Goal: Contribute content: Contribute content

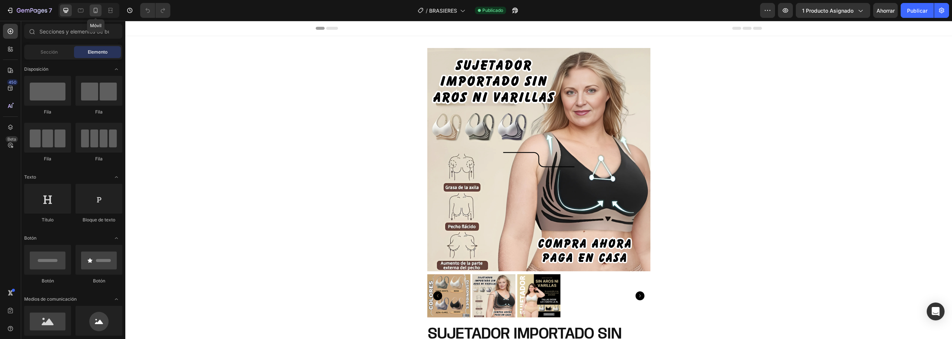
click at [95, 11] on icon at bounding box center [95, 10] width 7 height 7
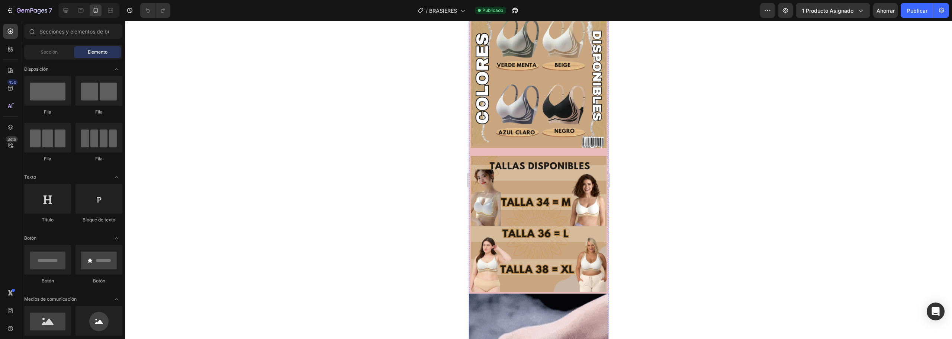
scroll to position [1376, 0]
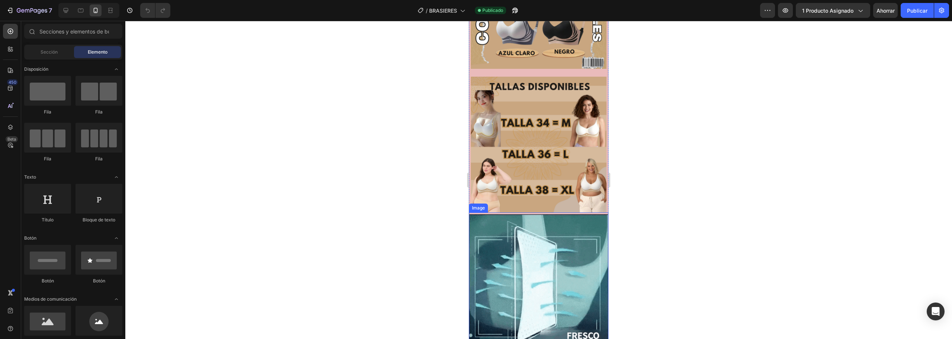
click at [538, 214] on img at bounding box center [539, 284] width 140 height 140
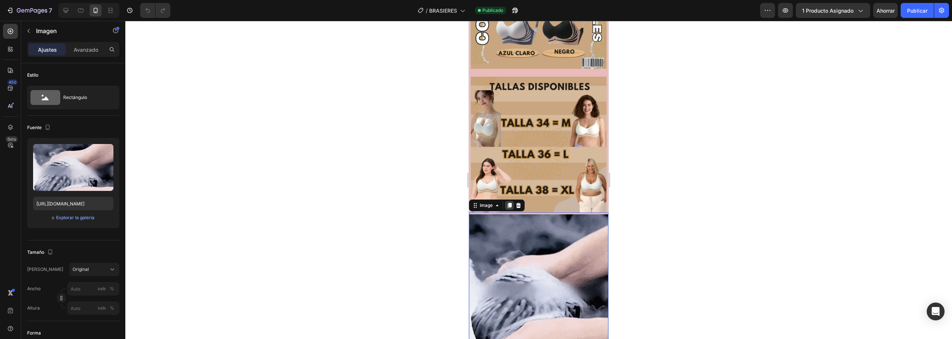
click at [511, 203] on icon at bounding box center [510, 205] width 4 height 5
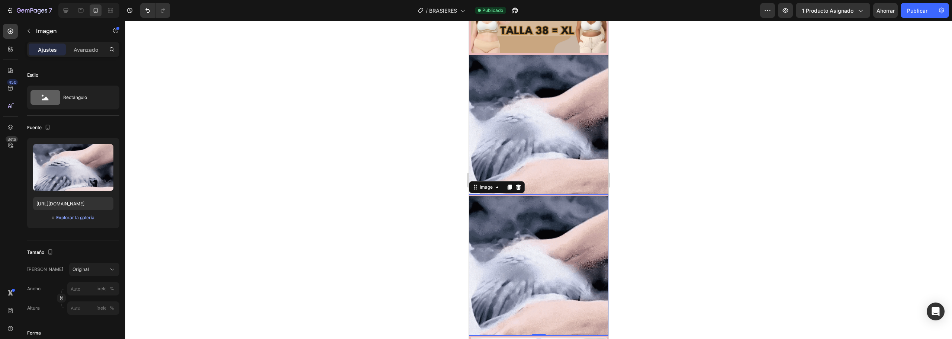
scroll to position [1635, 0]
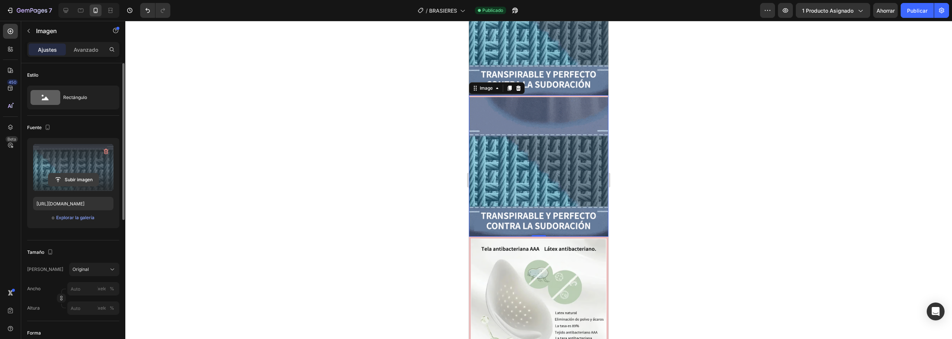
click at [67, 180] on input "file" at bounding box center [73, 179] width 50 height 13
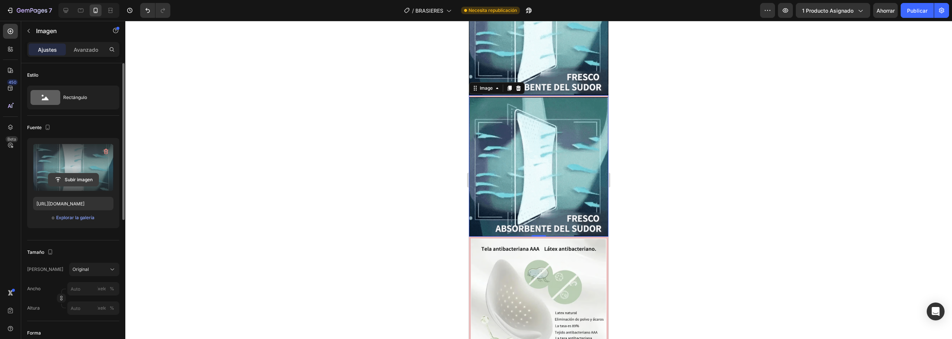
type input "C:\fakepath\0925.mp4"
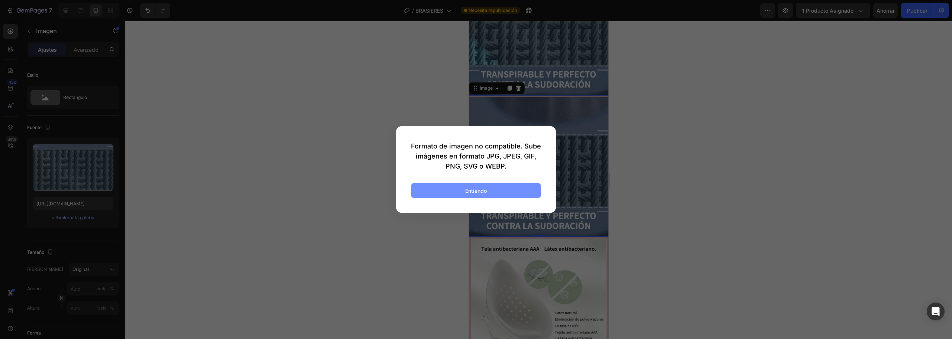
click at [468, 190] on font "Entiendo" at bounding box center [476, 190] width 22 height 6
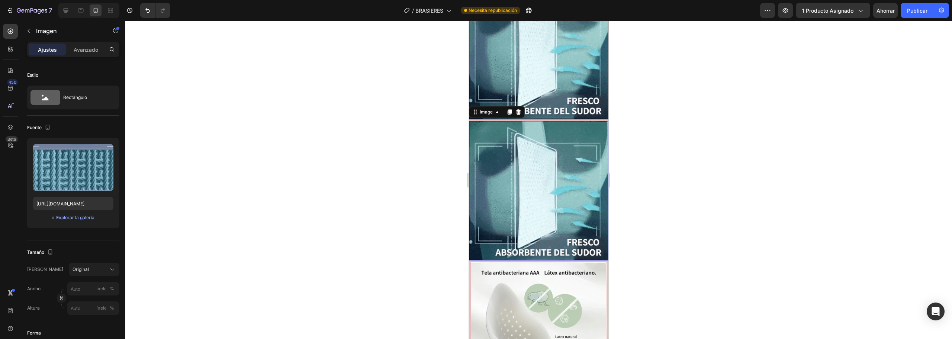
scroll to position [1598, 0]
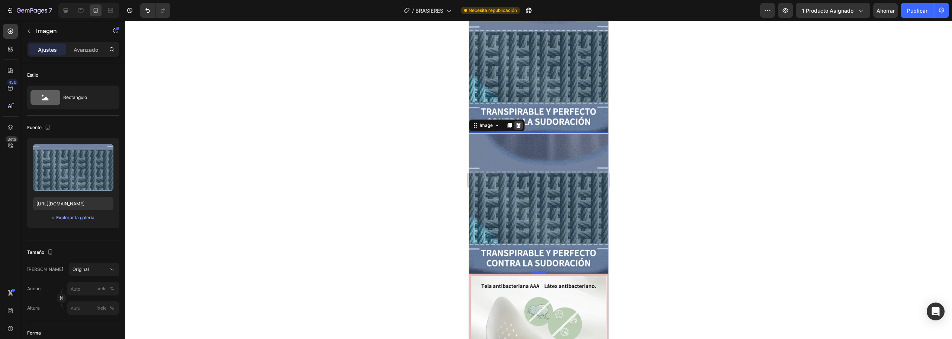
click at [519, 123] on icon at bounding box center [518, 125] width 5 height 5
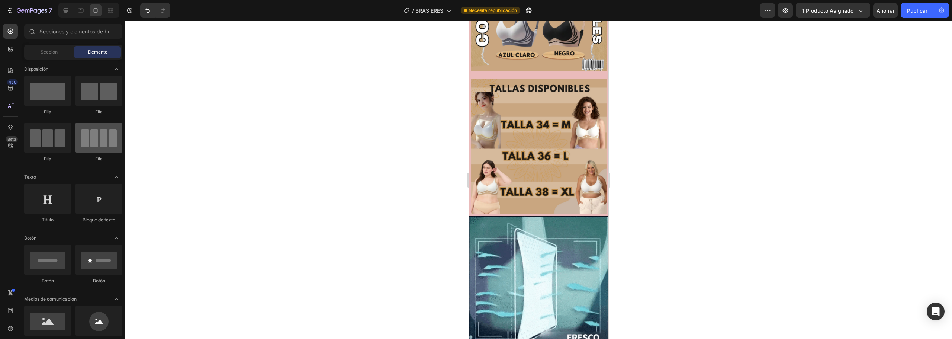
scroll to position [112, 0]
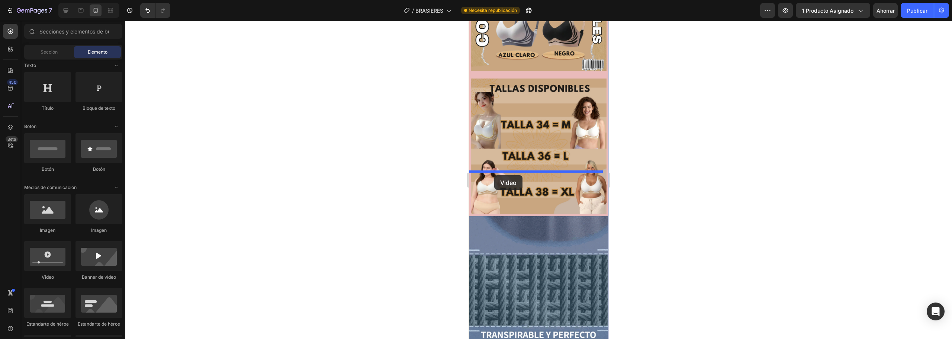
drag, startPoint x: 519, startPoint y: 279, endPoint x: 494, endPoint y: 175, distance: 106.6
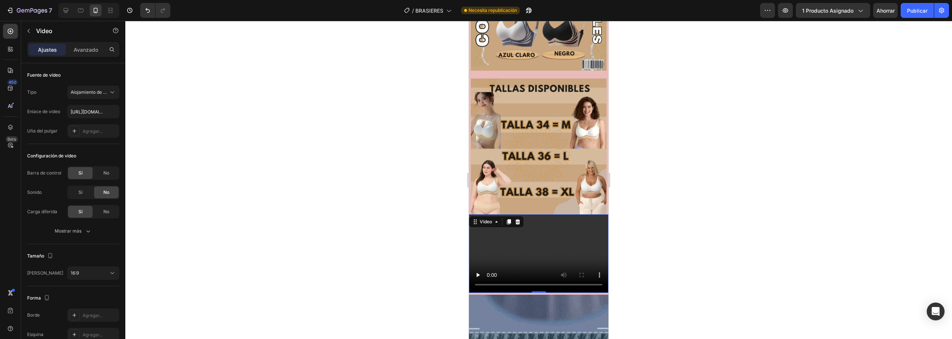
click at [549, 214] on video at bounding box center [539, 253] width 140 height 78
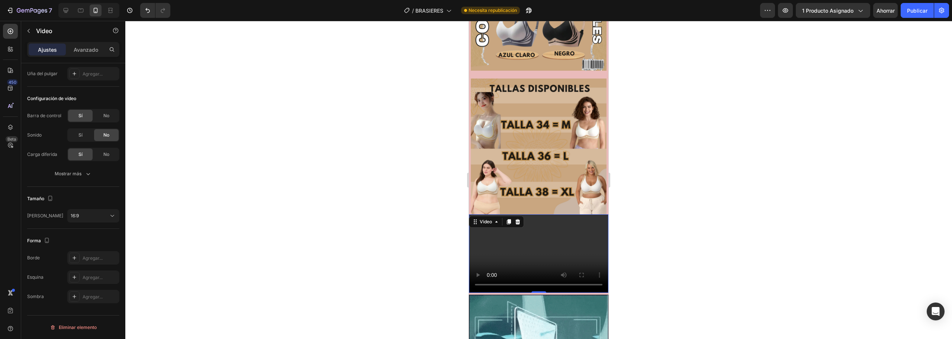
click at [648, 221] on div at bounding box center [538, 180] width 827 height 318
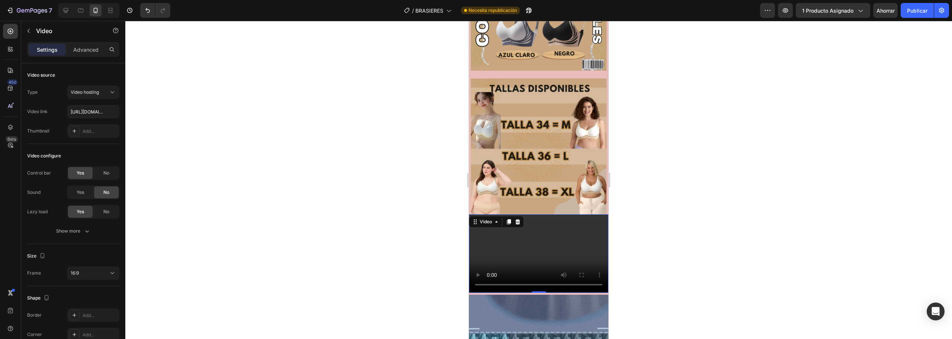
click at [520, 214] on video at bounding box center [539, 253] width 140 height 78
click at [86, 49] on font "Avanzado" at bounding box center [86, 50] width 25 height 6
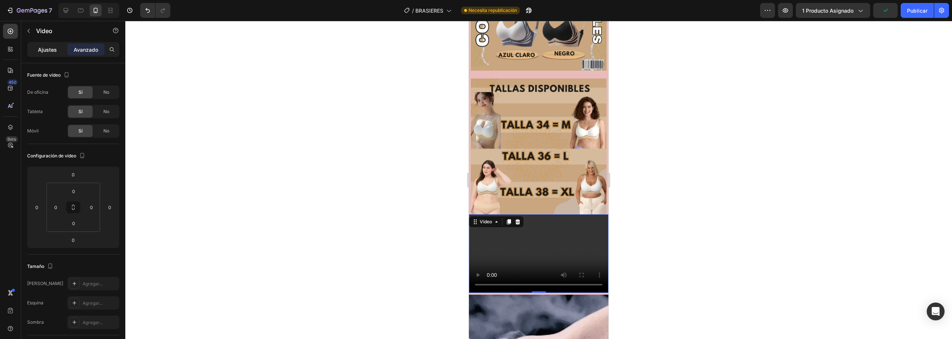
click at [54, 49] on font "Ajustes" at bounding box center [47, 50] width 19 height 6
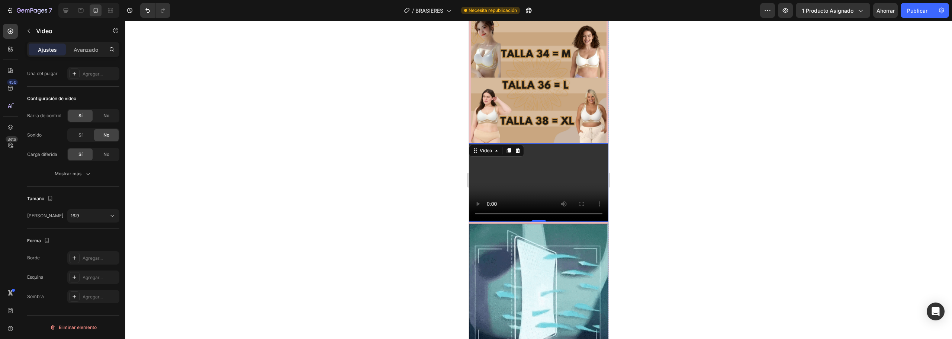
scroll to position [1337, 0]
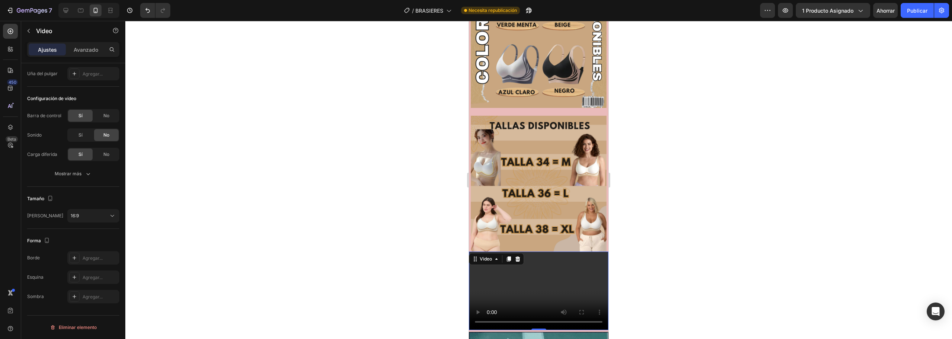
click at [505, 251] on video at bounding box center [539, 290] width 140 height 78
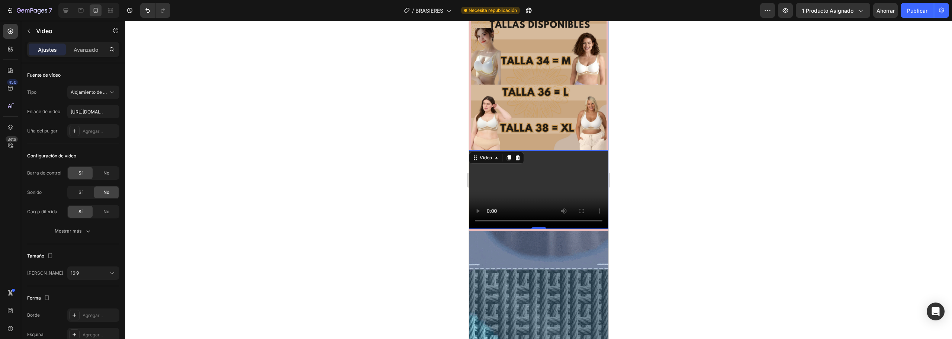
scroll to position [1449, 0]
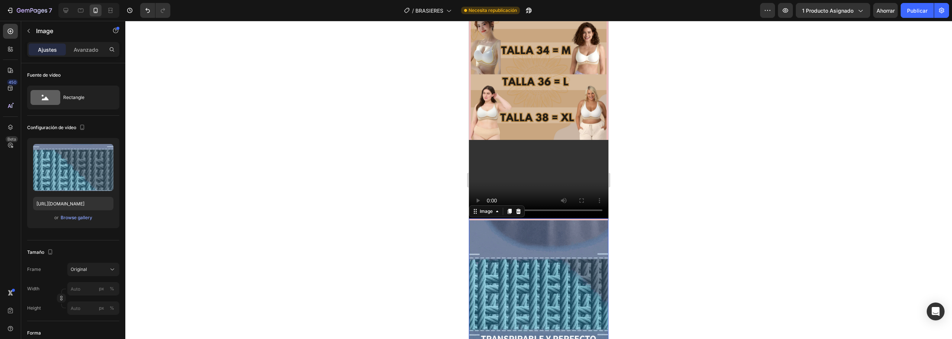
click at [523, 220] on img at bounding box center [539, 290] width 140 height 140
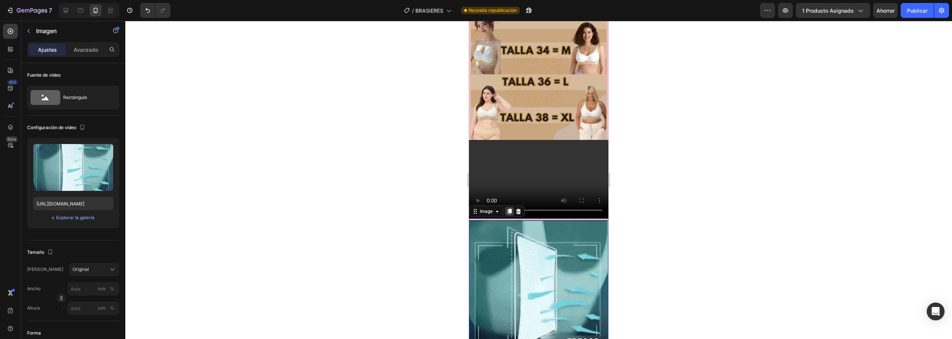
click at [507, 208] on icon at bounding box center [510, 211] width 6 height 6
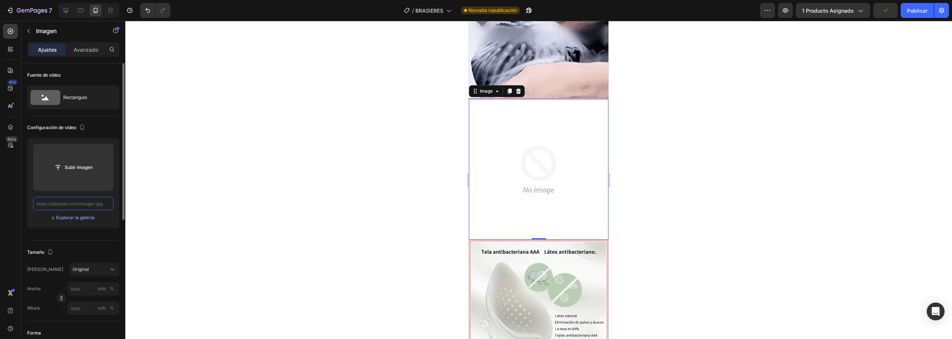
scroll to position [0, 0]
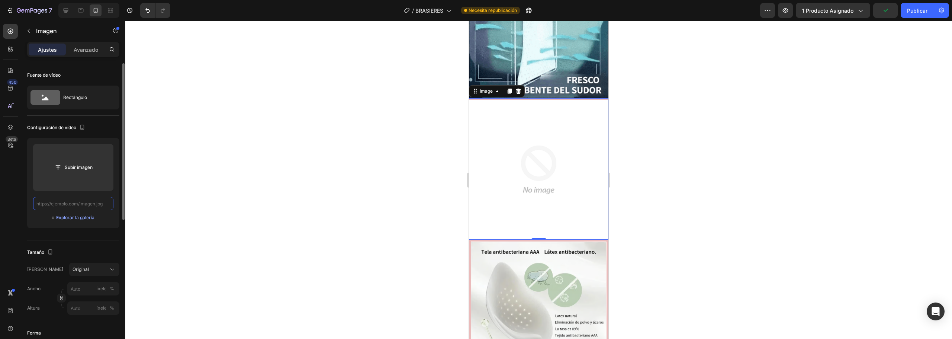
click at [89, 203] on input "text" at bounding box center [73, 203] width 80 height 13
paste input "[URL][DOMAIN_NAME]"
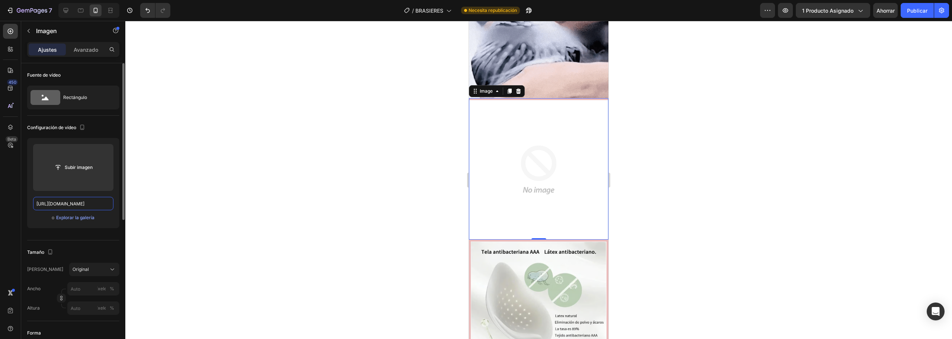
scroll to position [0, 112]
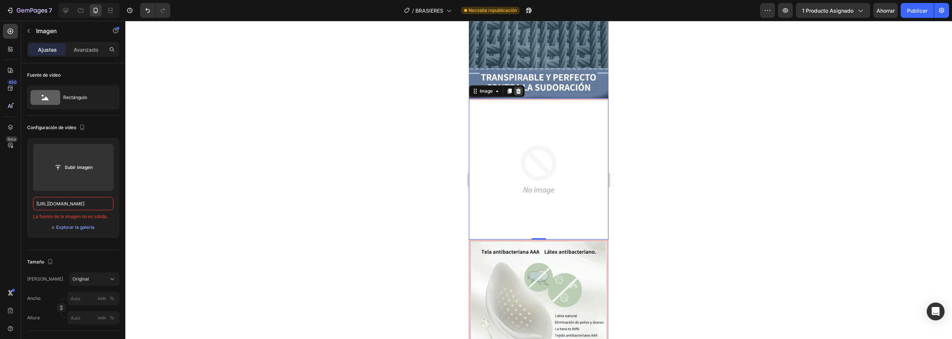
type input "[URL][DOMAIN_NAME]"
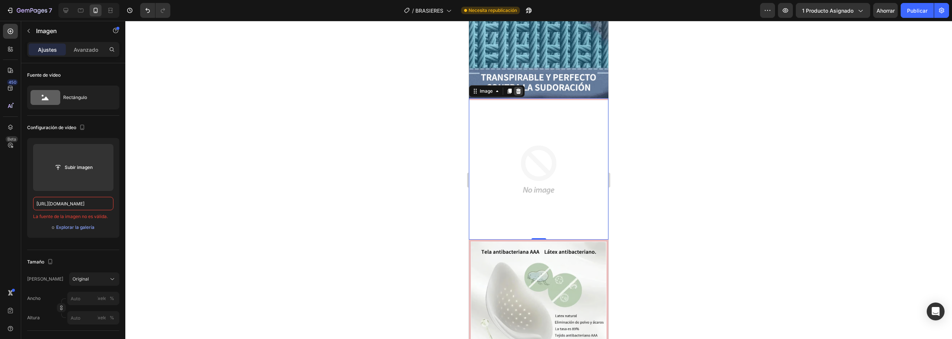
scroll to position [0, 0]
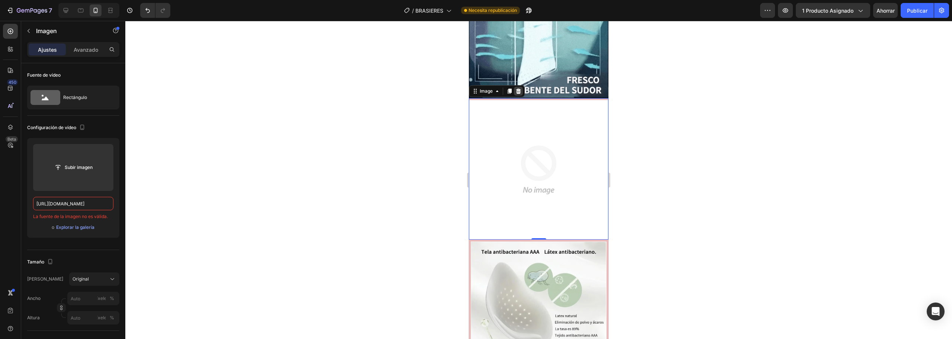
click at [518, 88] on icon at bounding box center [519, 91] width 6 height 6
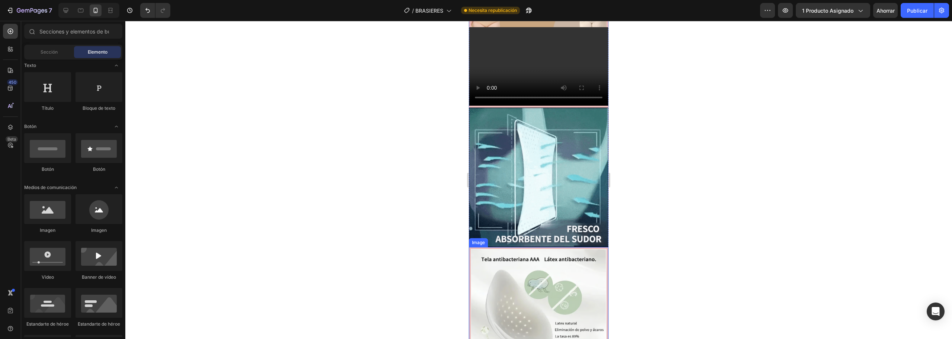
scroll to position [1450, 0]
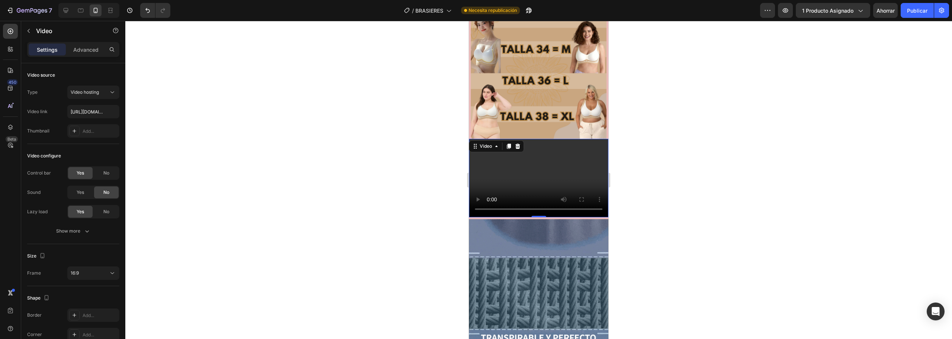
click at [507, 139] on video at bounding box center [539, 178] width 140 height 78
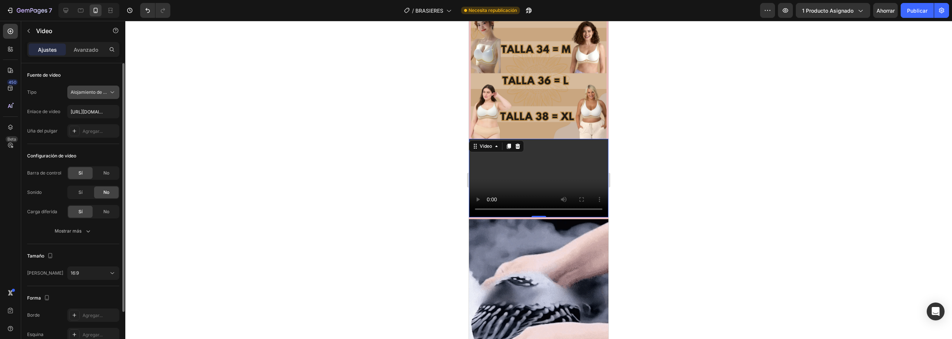
click at [108, 95] on div "Alojamiento de vídeos" at bounding box center [93, 92] width 45 height 7
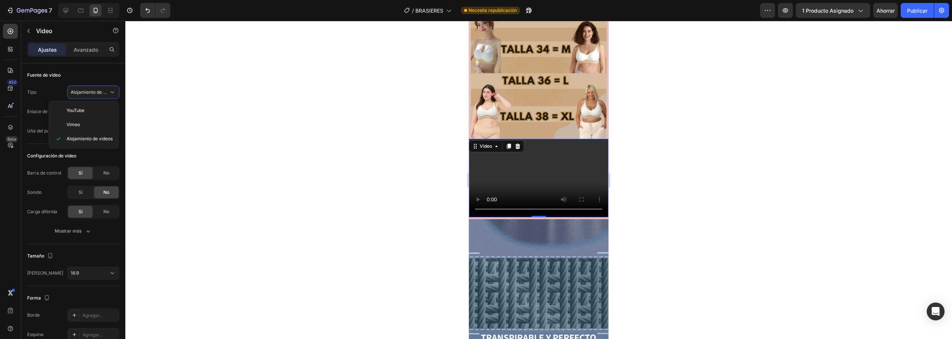
click at [150, 92] on div at bounding box center [538, 180] width 827 height 318
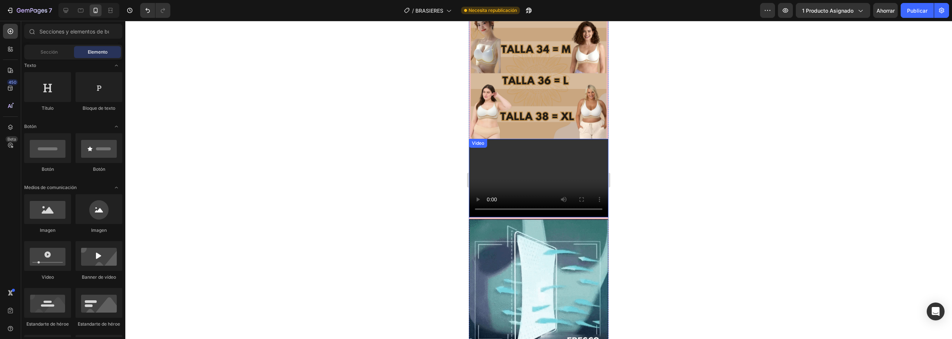
click at [525, 139] on video at bounding box center [539, 178] width 140 height 78
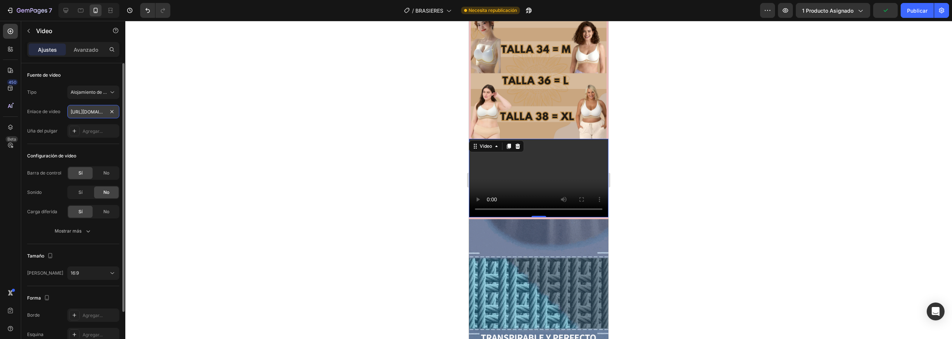
click at [99, 116] on input "[URL][DOMAIN_NAME]" at bounding box center [93, 111] width 52 height 13
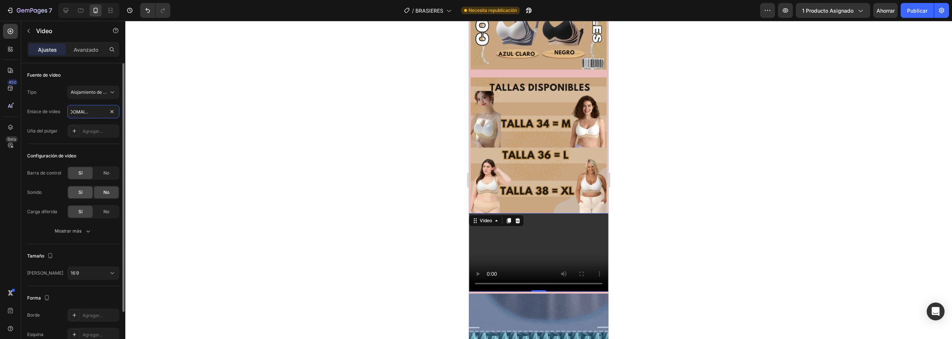
scroll to position [37, 0]
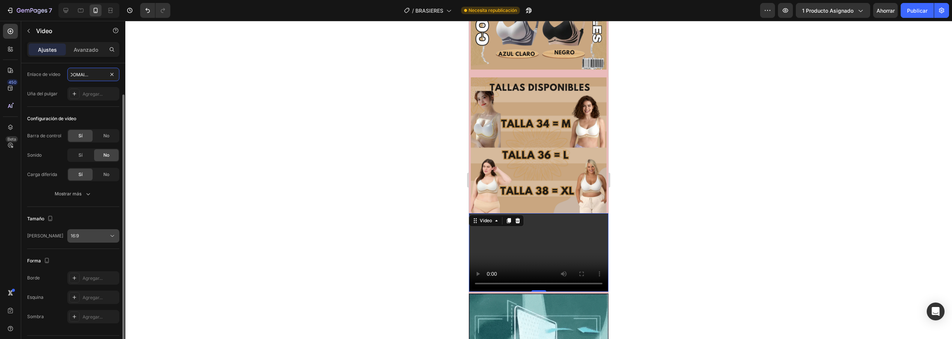
type input "[URL][DOMAIN_NAME]"
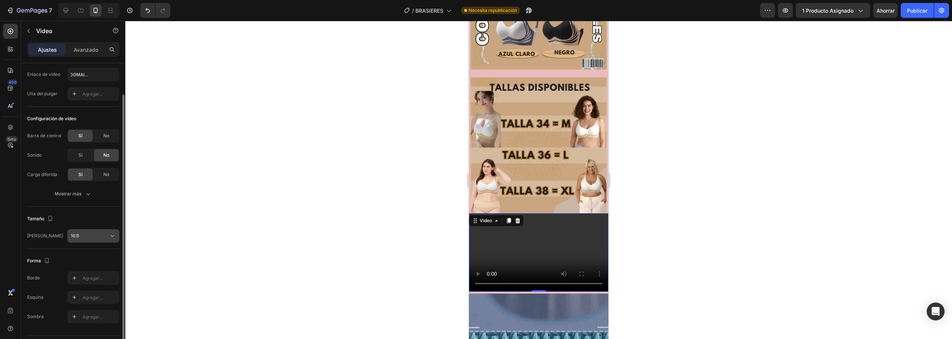
scroll to position [0, 0]
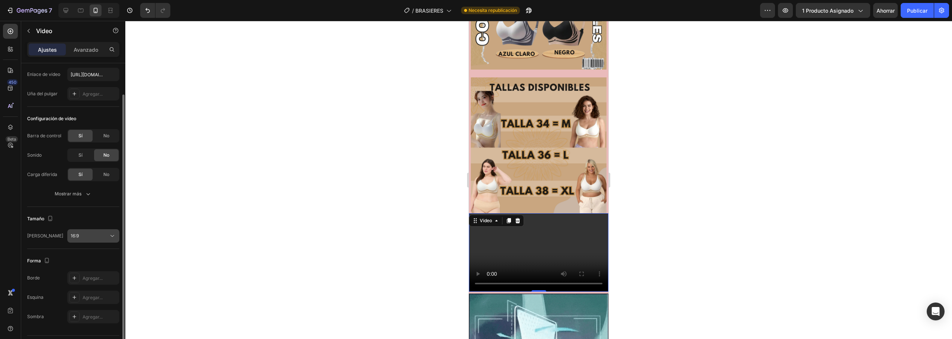
click at [94, 233] on div "16:9" at bounding box center [90, 236] width 38 height 7
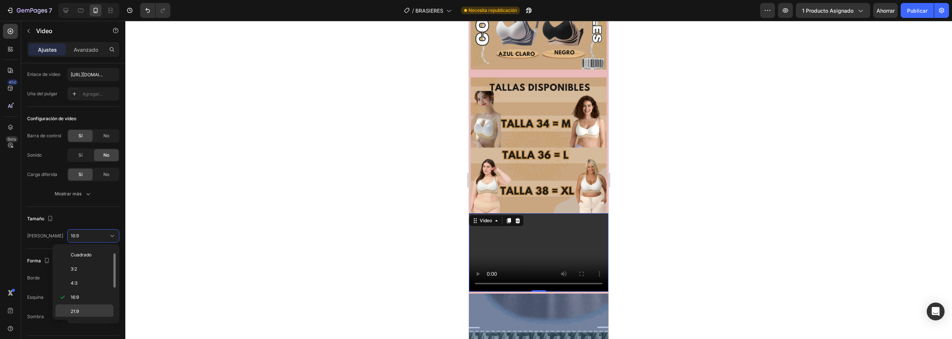
click at [83, 309] on p "21:9" at bounding box center [90, 311] width 39 height 7
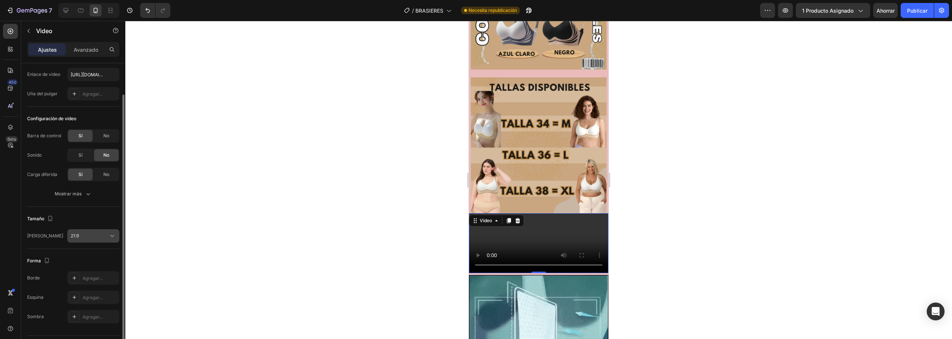
click at [80, 230] on button "21:9" at bounding box center [93, 235] width 52 height 13
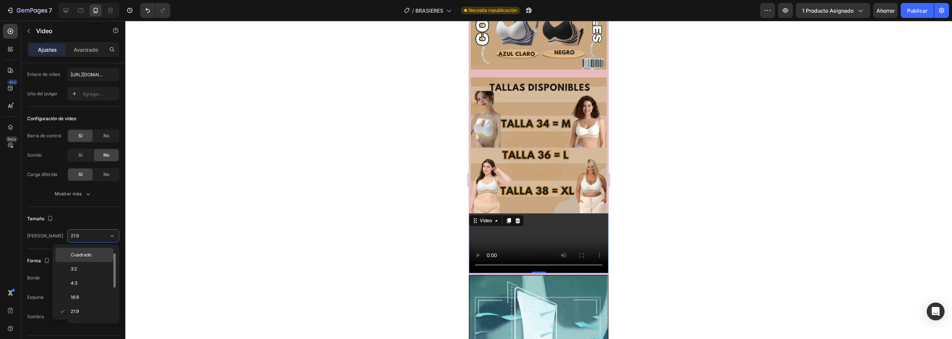
click at [86, 255] on font "Cuadrado" at bounding box center [81, 255] width 21 height 6
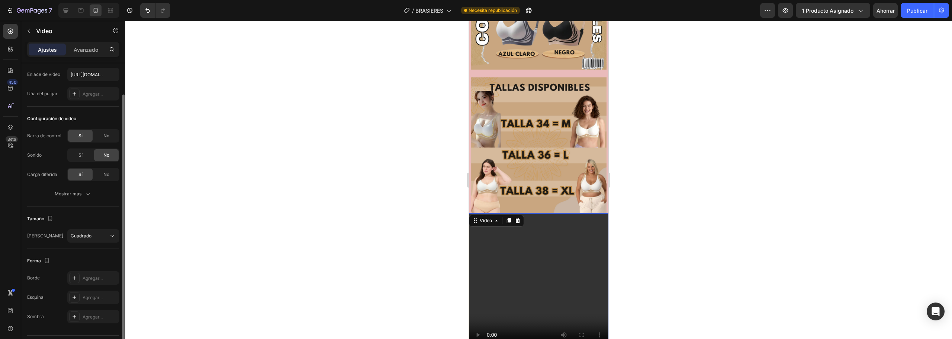
scroll to position [57, 0]
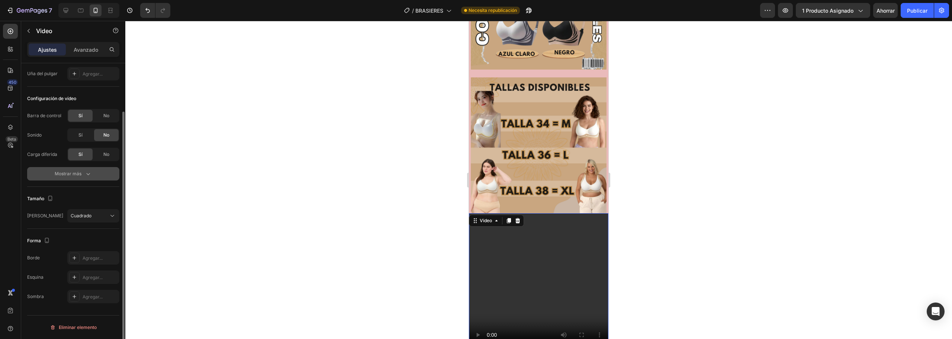
click at [90, 173] on icon "button" at bounding box center [87, 173] width 7 height 7
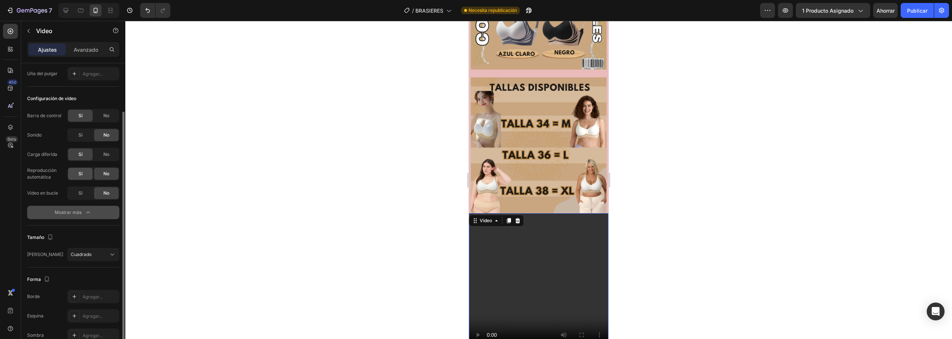
click at [78, 170] on div "Sí" at bounding box center [80, 174] width 25 height 12
click at [80, 195] on font "Sí" at bounding box center [80, 193] width 4 height 6
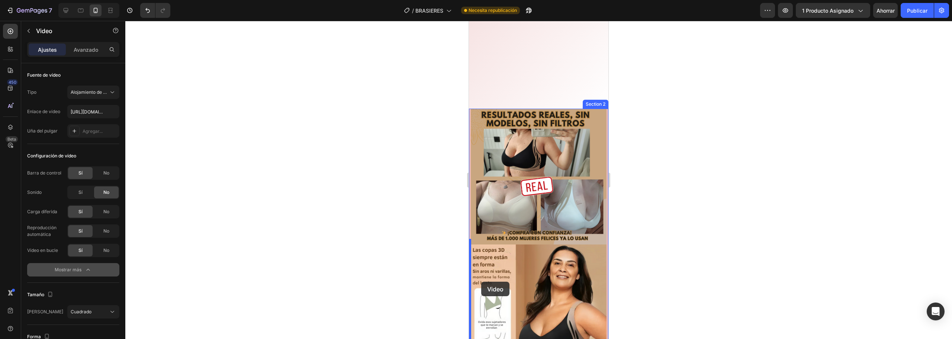
scroll to position [346, 0]
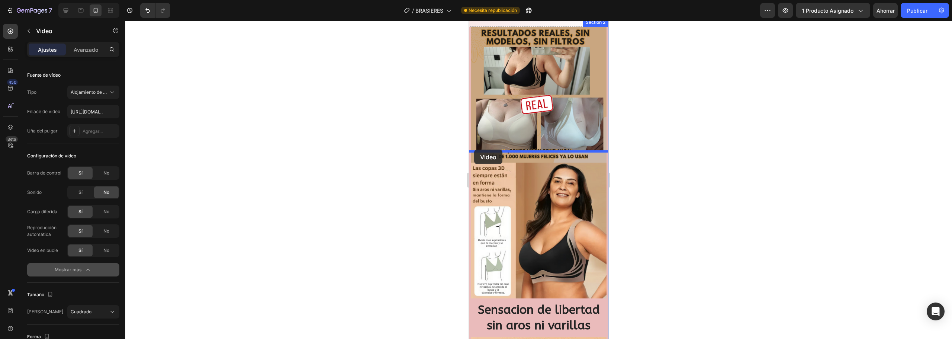
drag, startPoint x: 474, startPoint y: 215, endPoint x: 474, endPoint y: 150, distance: 65.8
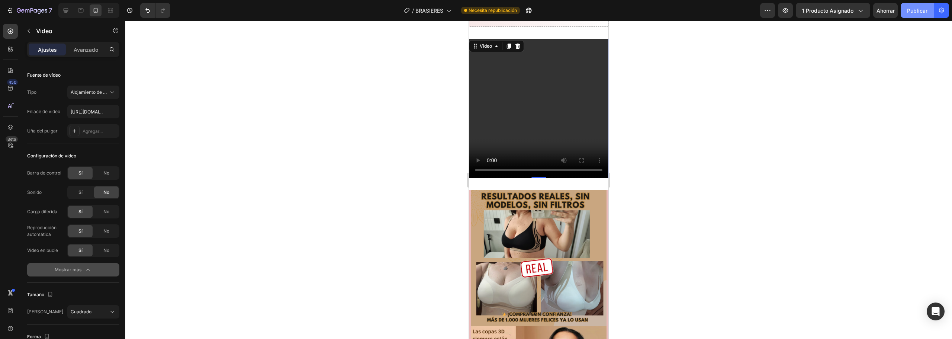
click at [916, 10] on font "Publicar" at bounding box center [917, 10] width 20 height 6
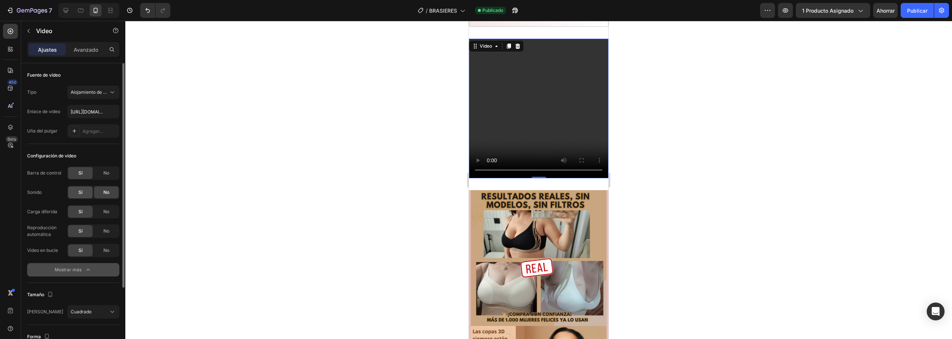
click at [79, 193] on font "Sí" at bounding box center [80, 192] width 4 height 6
click at [918, 8] on font "Publicar" at bounding box center [917, 10] width 20 height 6
click at [106, 249] on font "No" at bounding box center [106, 250] width 6 height 6
click at [921, 7] on font "Publicar" at bounding box center [917, 11] width 20 height 8
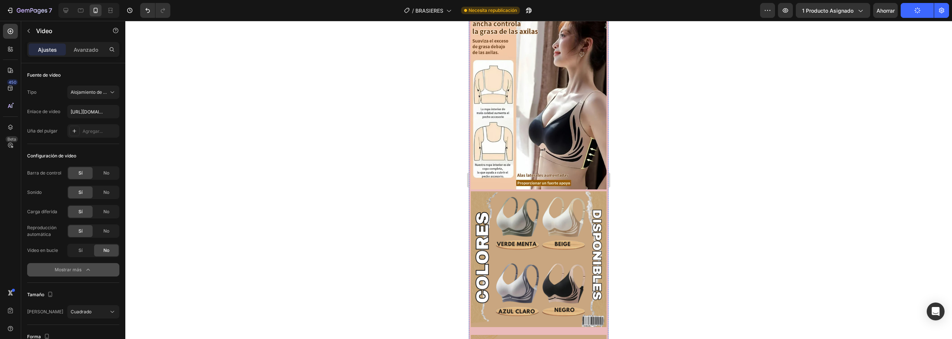
scroll to position [1425, 0]
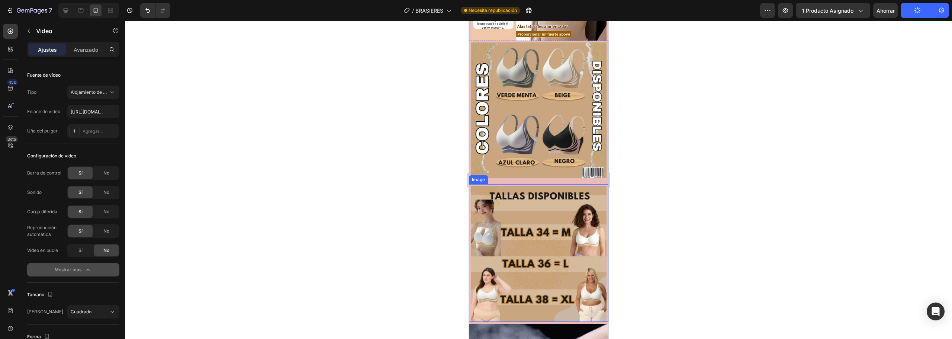
click at [535, 189] on img at bounding box center [539, 254] width 136 height 136
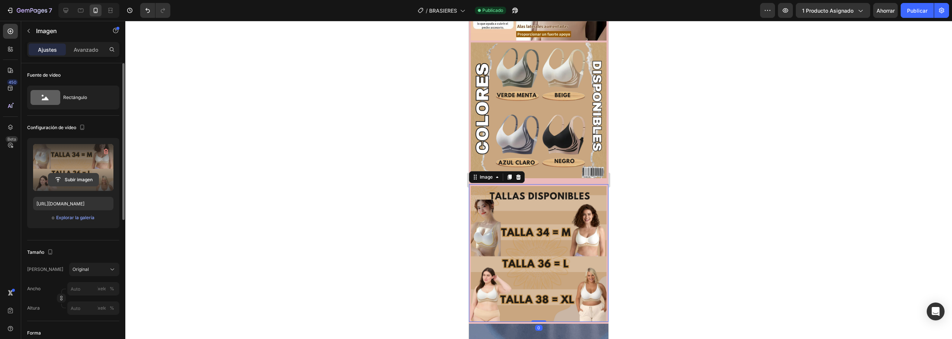
click at [71, 177] on input "file" at bounding box center [73, 179] width 50 height 13
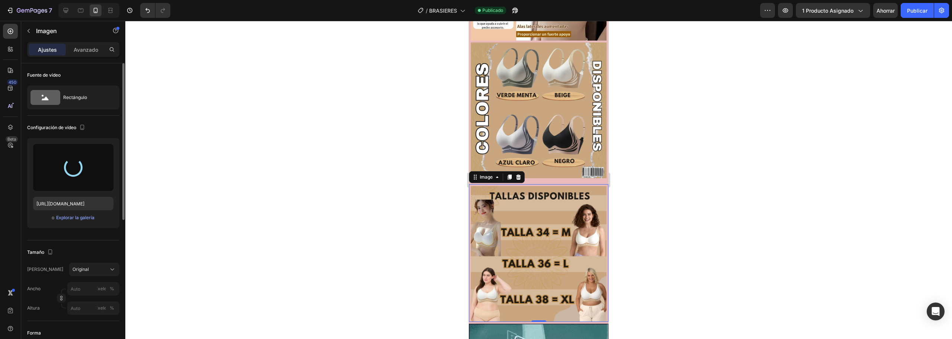
type input "[URL][DOMAIN_NAME]"
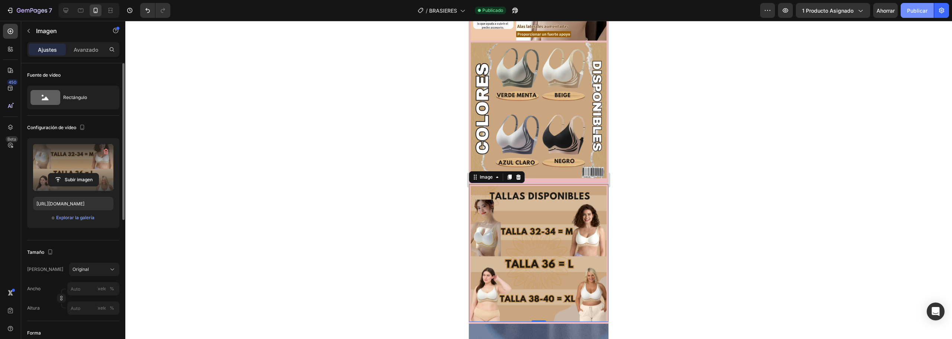
click at [924, 10] on font "Publicar" at bounding box center [917, 10] width 20 height 6
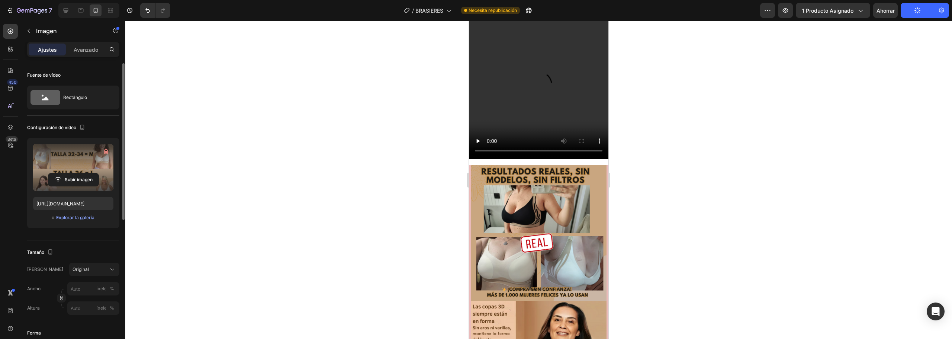
scroll to position [458, 0]
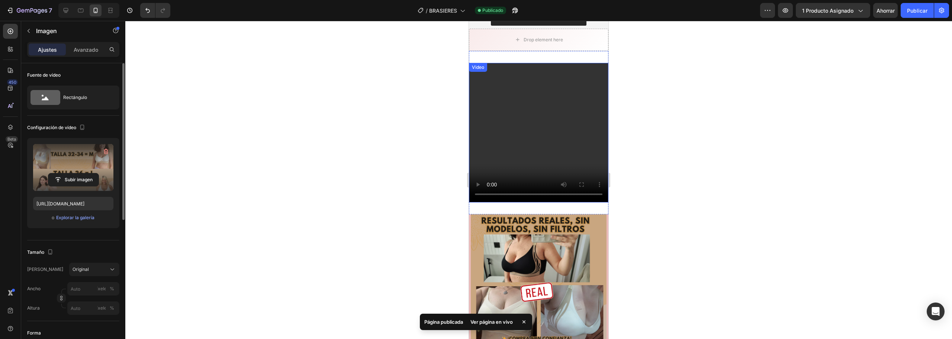
click at [486, 81] on video at bounding box center [539, 133] width 140 height 140
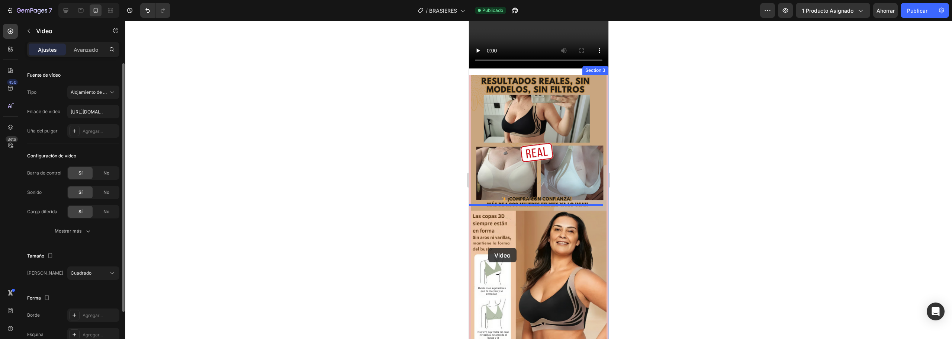
scroll to position [569, 0]
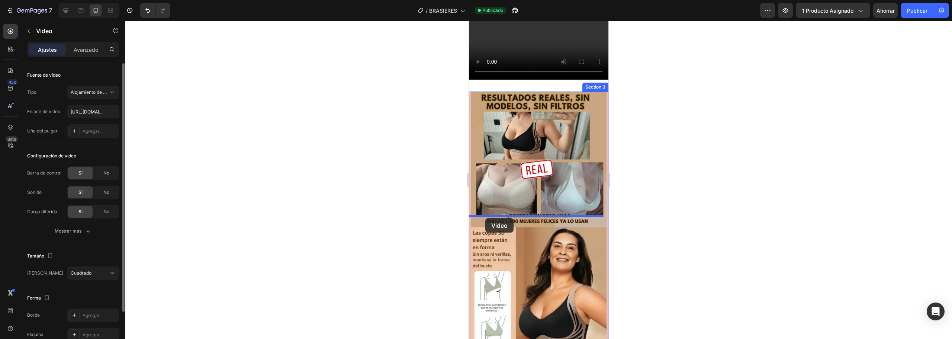
drag, startPoint x: 475, startPoint y: 60, endPoint x: 485, endPoint y: 218, distance: 158.4
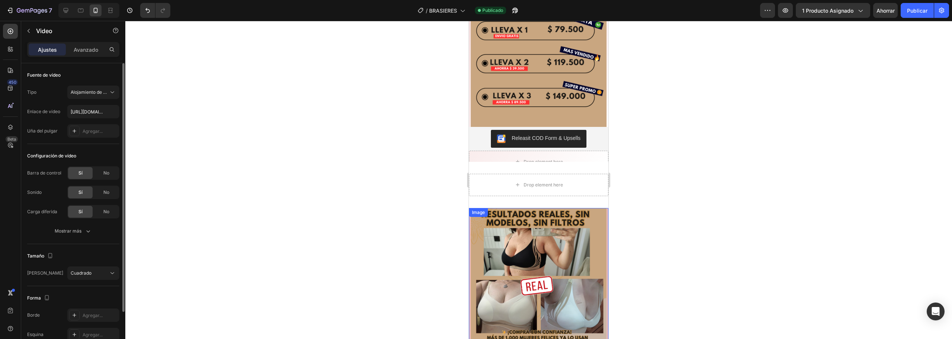
scroll to position [309, 0]
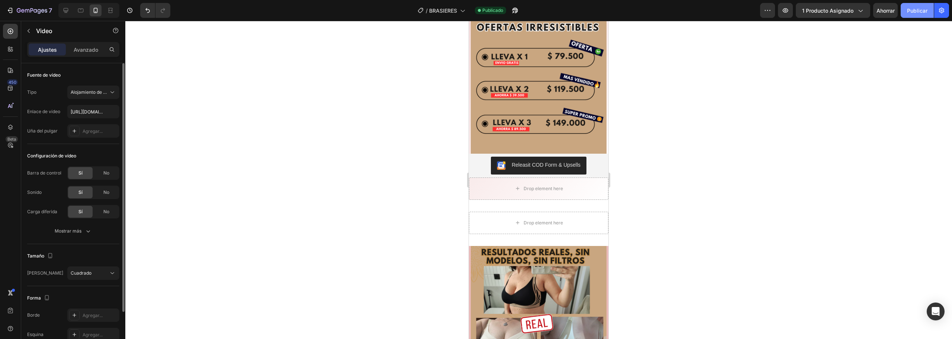
click at [908, 11] on font "Publicar" at bounding box center [917, 10] width 20 height 6
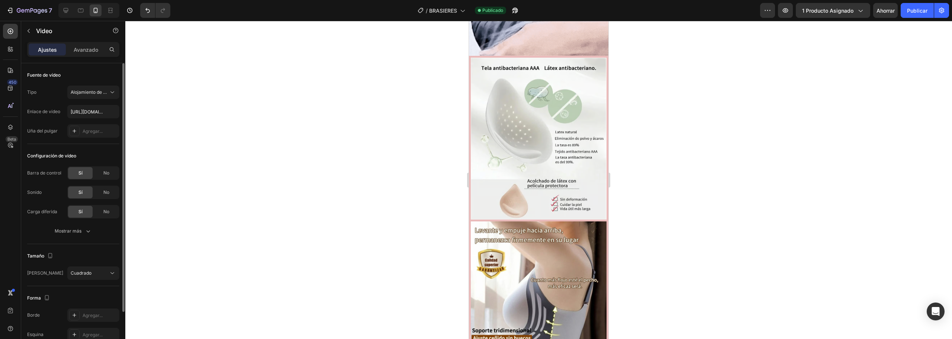
scroll to position [1972, 0]
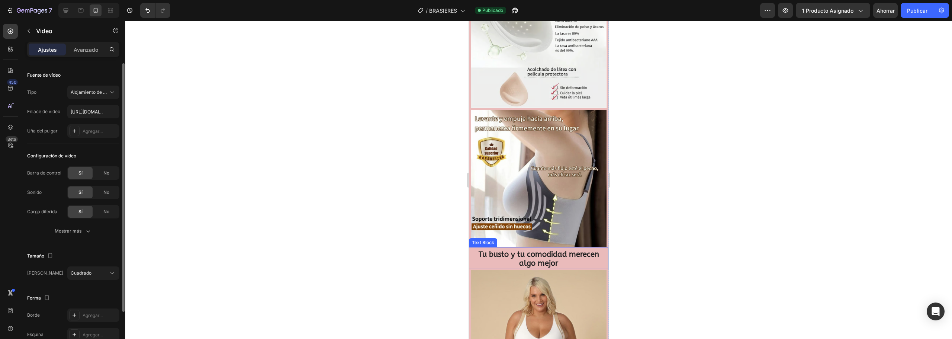
click at [529, 250] on sup "Tu busto y tu comodidad merecen algo mejor" at bounding box center [539, 259] width 121 height 18
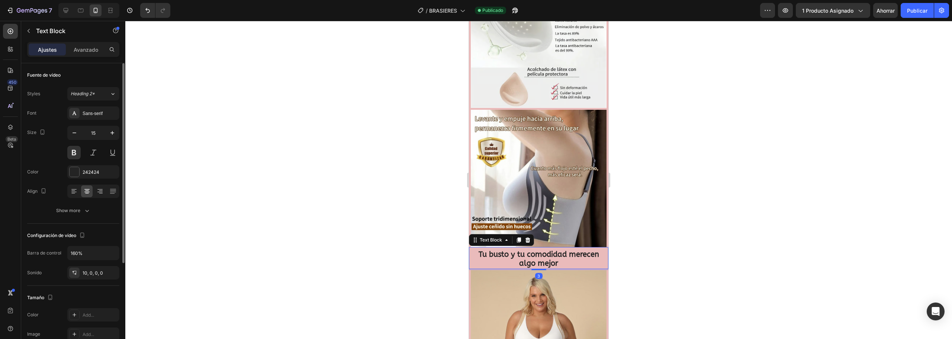
click at [529, 250] on sup "Tu busto y tu comodidad merecen algo mejor" at bounding box center [539, 259] width 121 height 18
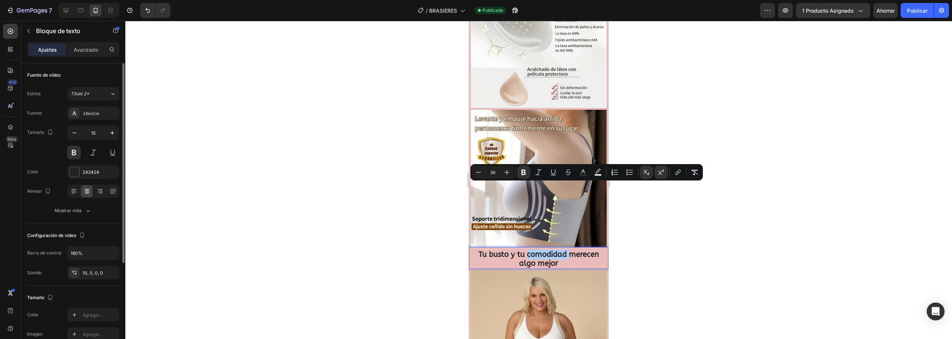
click at [782, 121] on div at bounding box center [538, 180] width 827 height 318
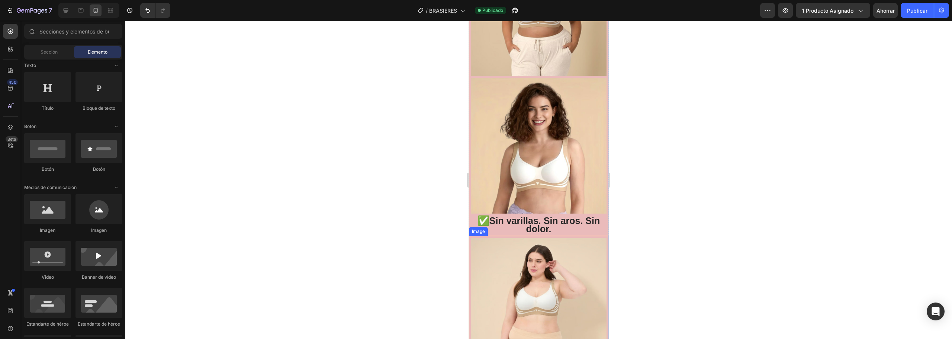
scroll to position [2245, 0]
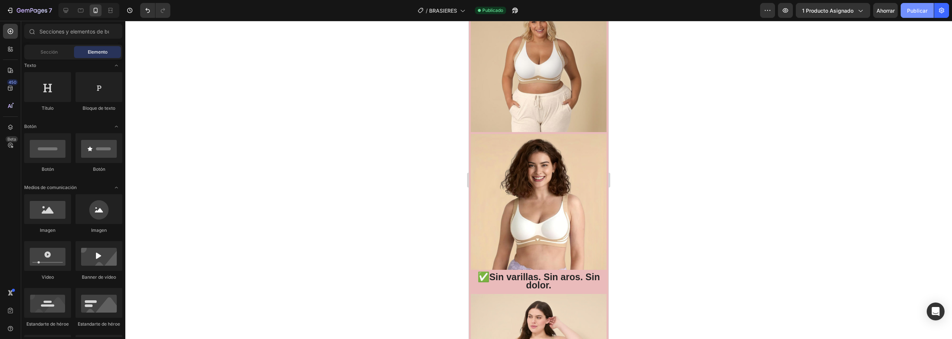
click at [918, 11] on font "Publicar" at bounding box center [917, 10] width 20 height 6
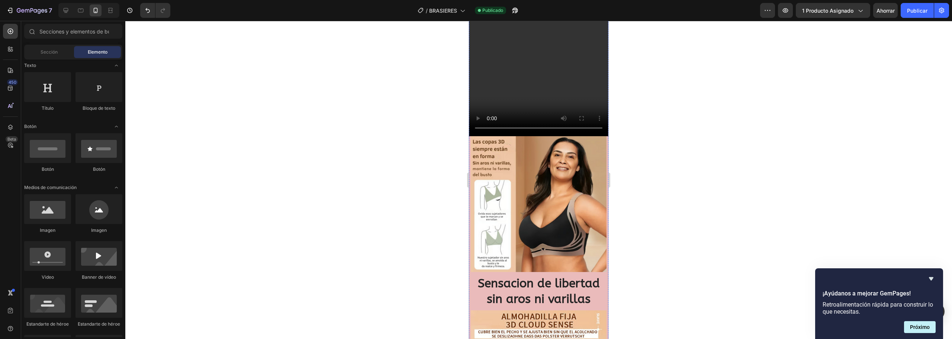
scroll to position [609, 0]
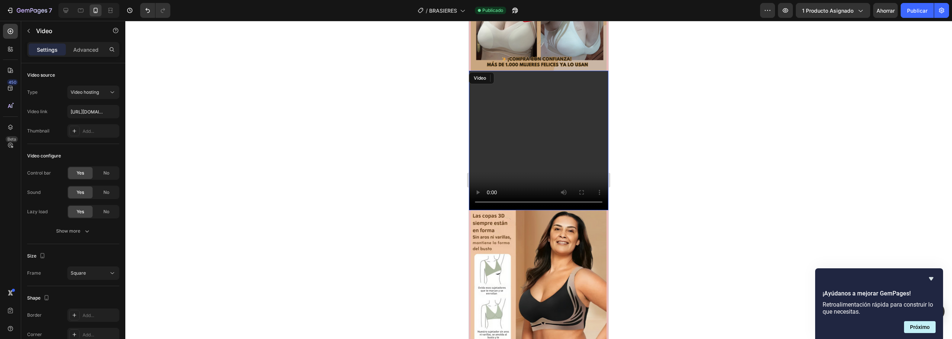
click at [533, 133] on video at bounding box center [539, 141] width 140 height 140
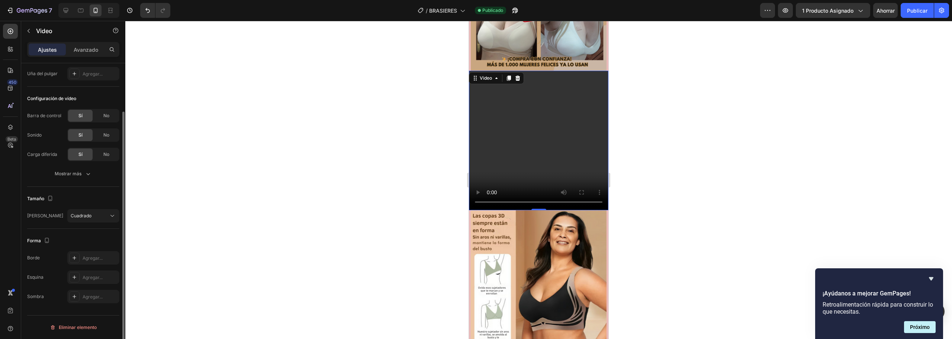
scroll to position [0, 0]
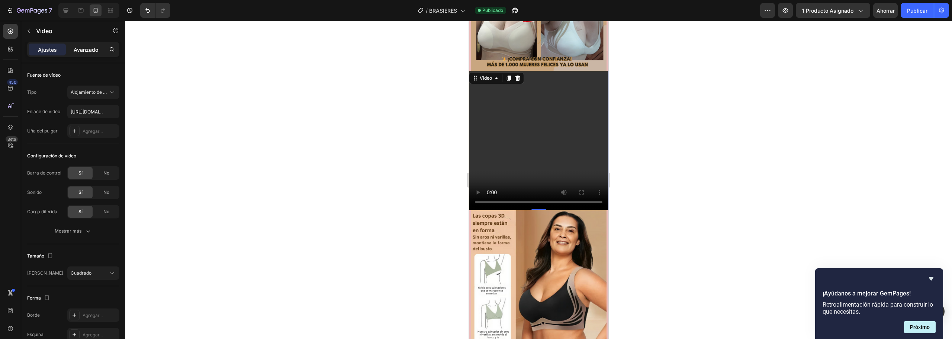
click at [92, 51] on font "Avanzado" at bounding box center [86, 50] width 25 height 6
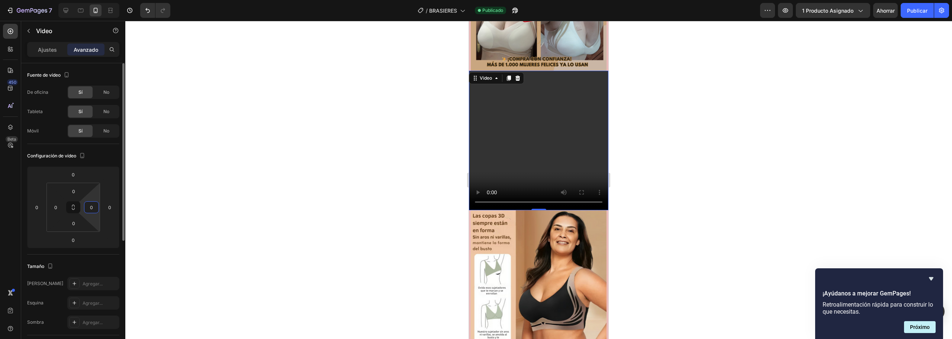
click at [94, 208] on input "0" at bounding box center [91, 207] width 11 height 11
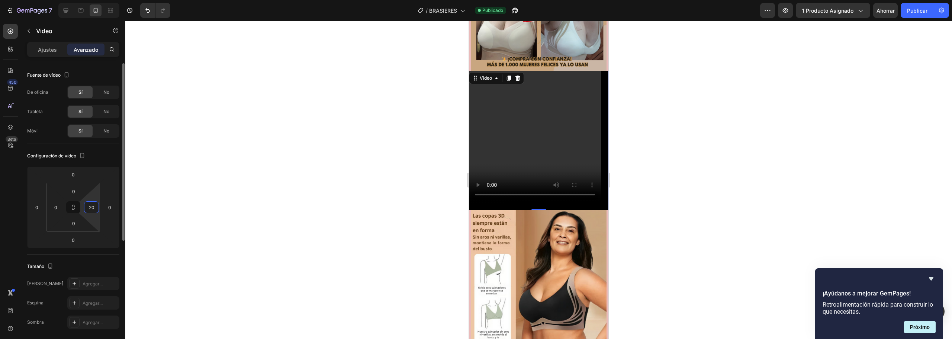
type input "2"
type input "-"
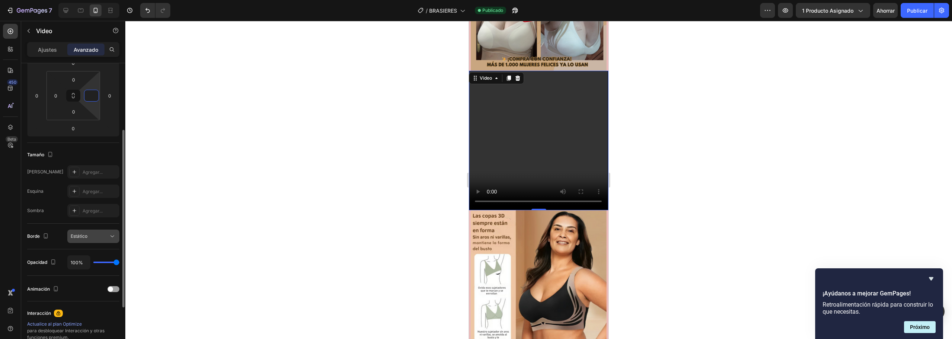
scroll to position [186, 0]
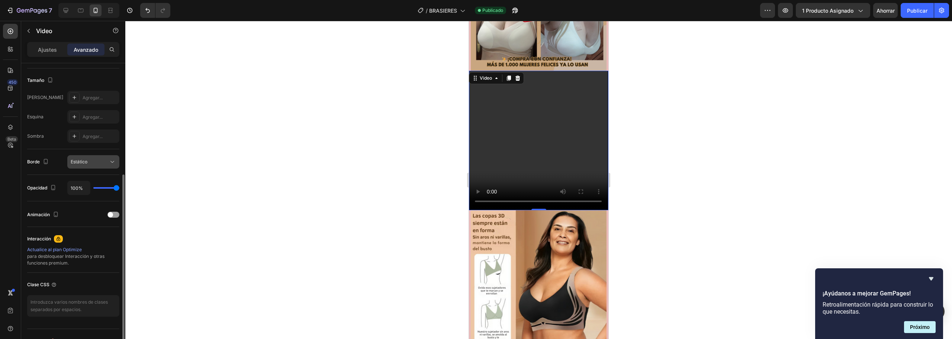
type input "0"
click at [108, 156] on button "Estático" at bounding box center [93, 161] width 52 height 13
click at [157, 135] on div at bounding box center [538, 180] width 827 height 318
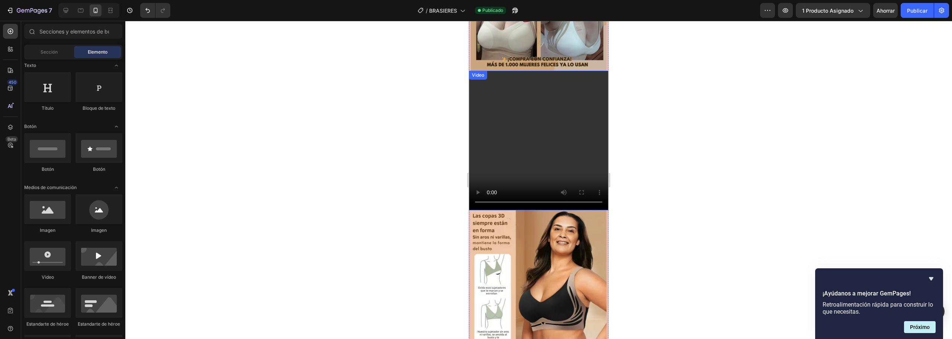
click at [520, 115] on video at bounding box center [539, 141] width 140 height 140
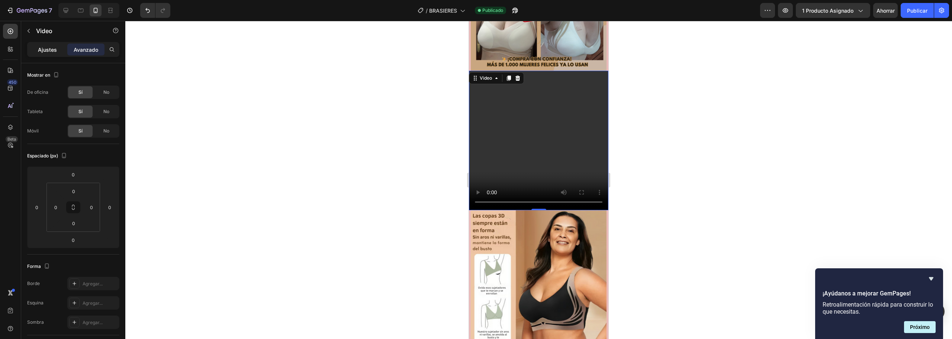
click at [47, 49] on font "Ajustes" at bounding box center [47, 50] width 19 height 6
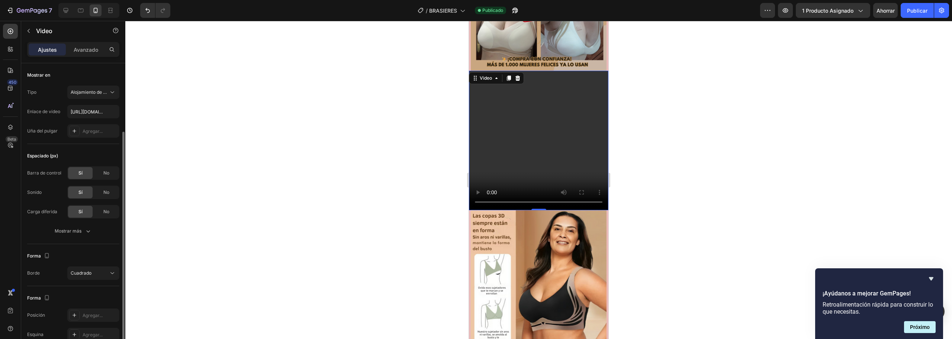
scroll to position [37, 0]
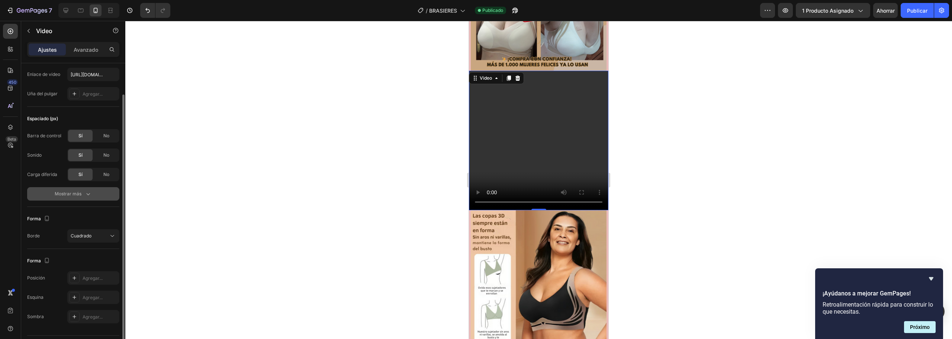
click at [76, 194] on font "Mostrar más" at bounding box center [68, 194] width 27 height 6
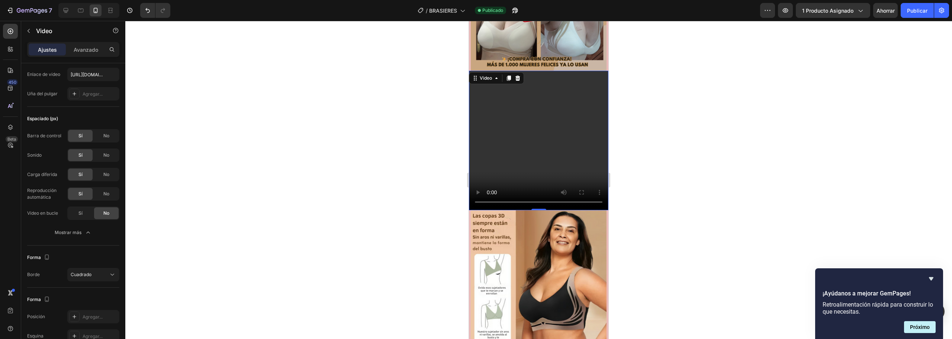
click at [172, 155] on div at bounding box center [538, 180] width 827 height 318
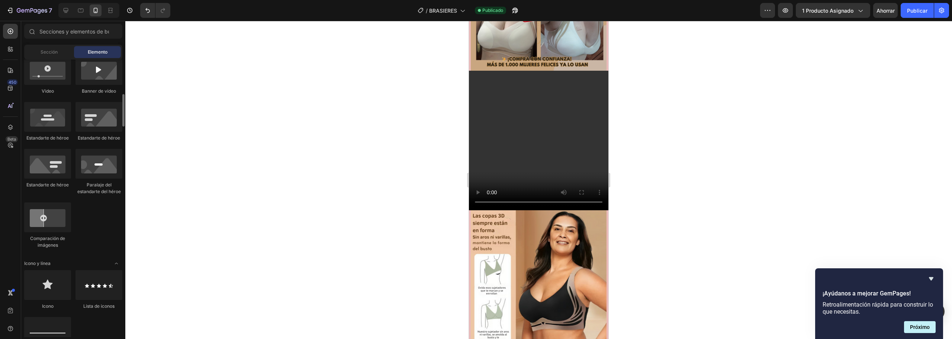
scroll to position [409, 0]
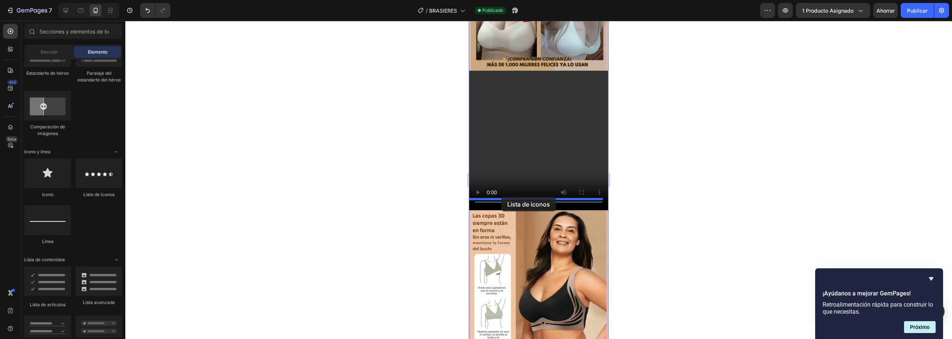
drag, startPoint x: 576, startPoint y: 197, endPoint x: 501, endPoint y: 197, distance: 74.4
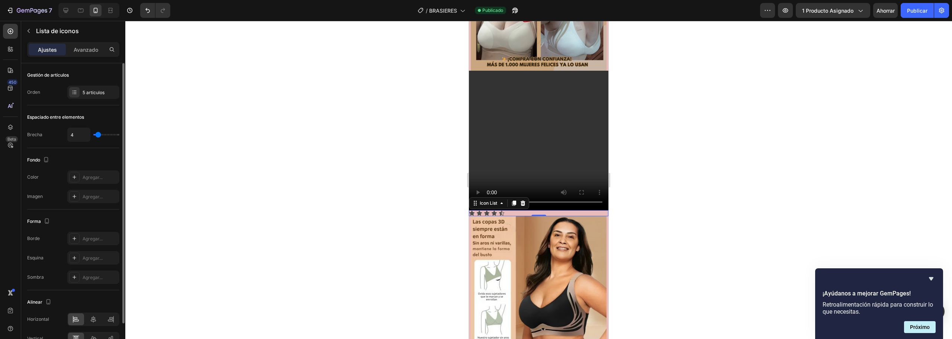
type input "10"
type input "15"
type input "27"
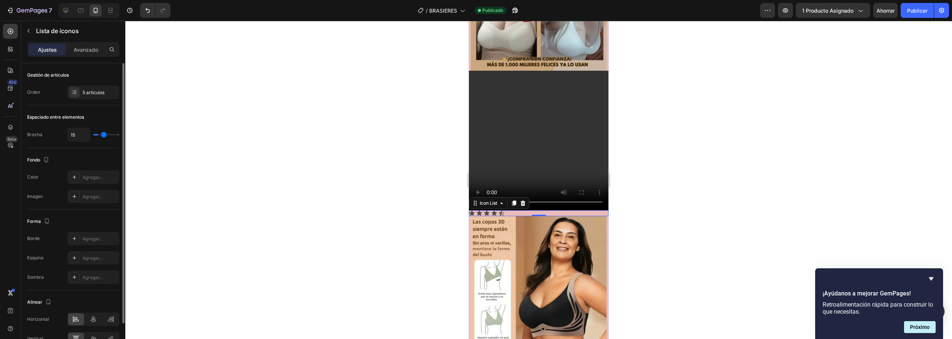
type input "27"
type input "36"
type input "39"
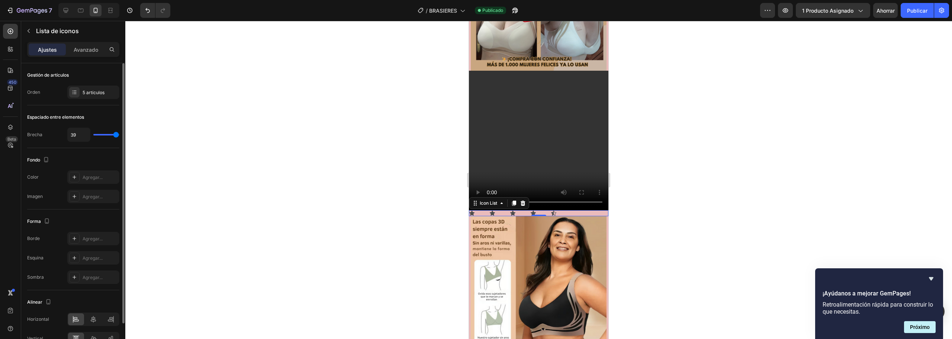
type input "36"
type input "34"
type input "33"
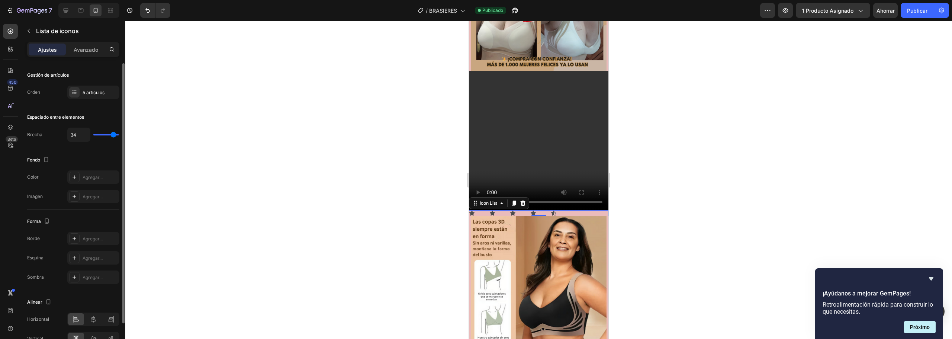
type input "33"
type input "31"
type input "28"
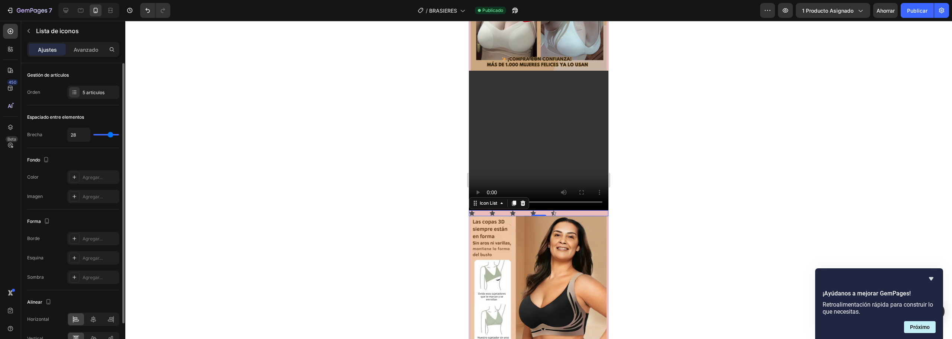
type input "27"
type input "25"
type input "24"
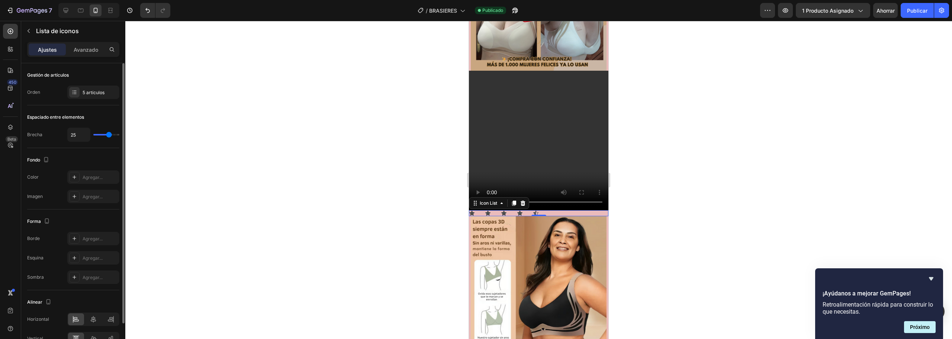
type input "24"
type input "23"
type input "22"
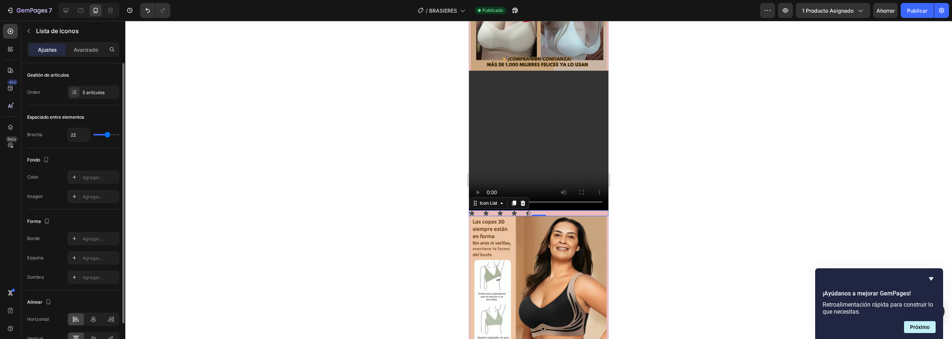
type input "21"
type input "20"
type input "19"
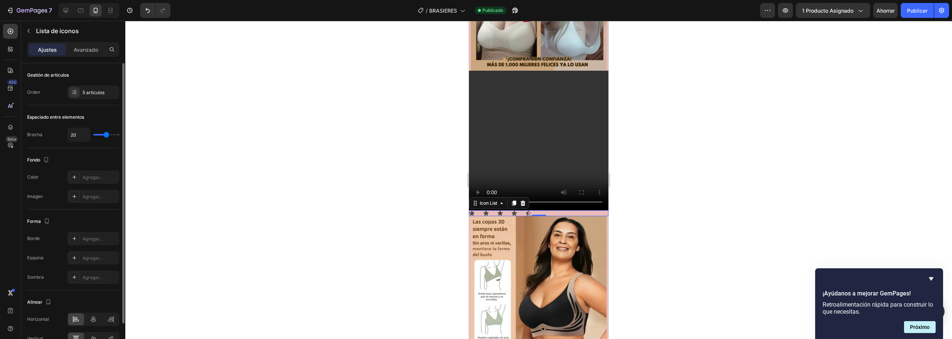
type input "19"
type input "18"
type input "16"
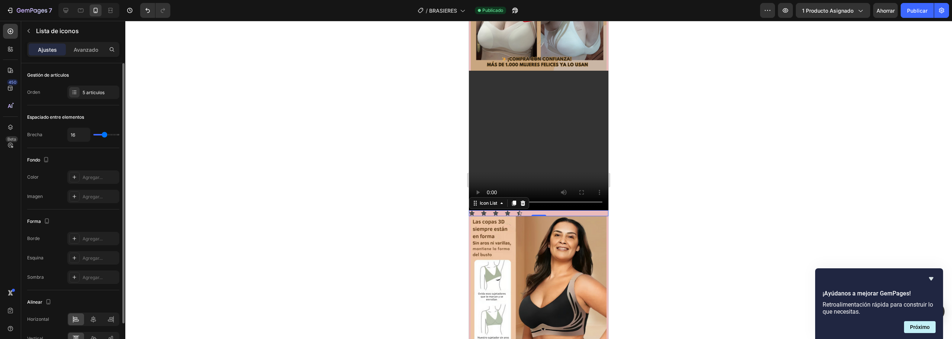
type input "15"
type input "14"
type input "13"
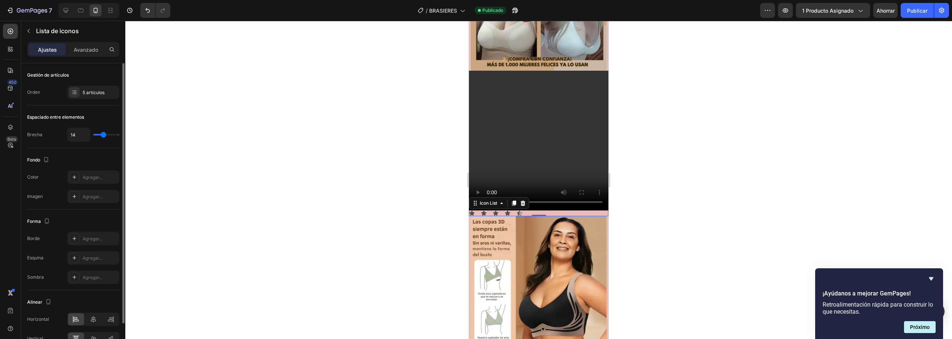
type input "13"
type input "12"
type input "11"
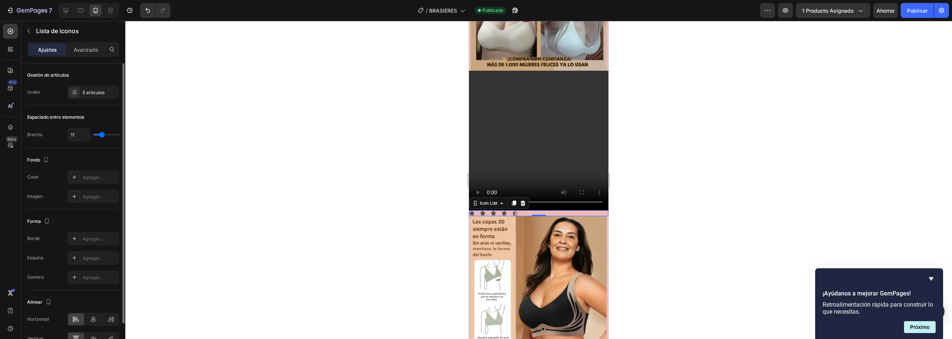
type input "10"
type input "7"
type input "6"
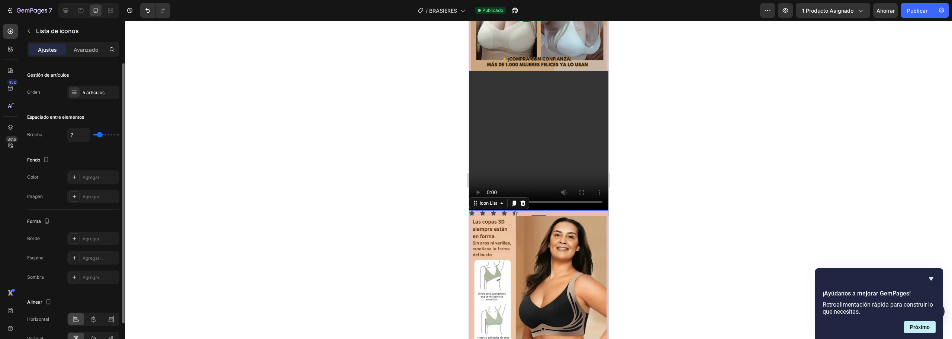
type input "6"
type input "5"
type input "4"
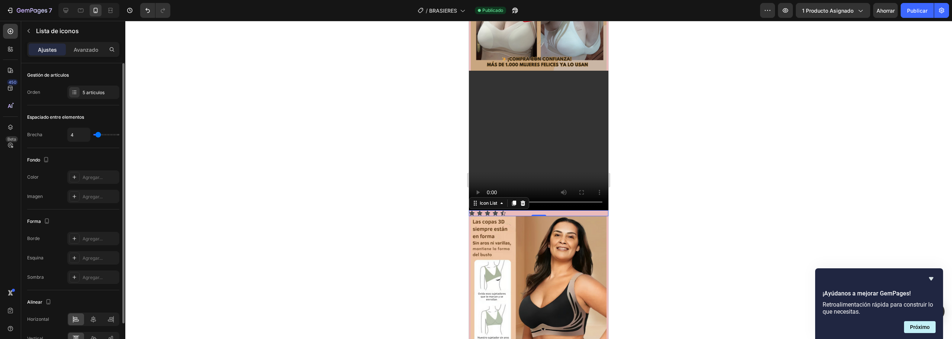
type input "3"
drag, startPoint x: 101, startPoint y: 135, endPoint x: 98, endPoint y: 137, distance: 4.0
type input "3"
click at [98, 135] on input "range" at bounding box center [106, 134] width 26 height 1
click at [81, 178] on div "Agregar..." at bounding box center [93, 176] width 52 height 13
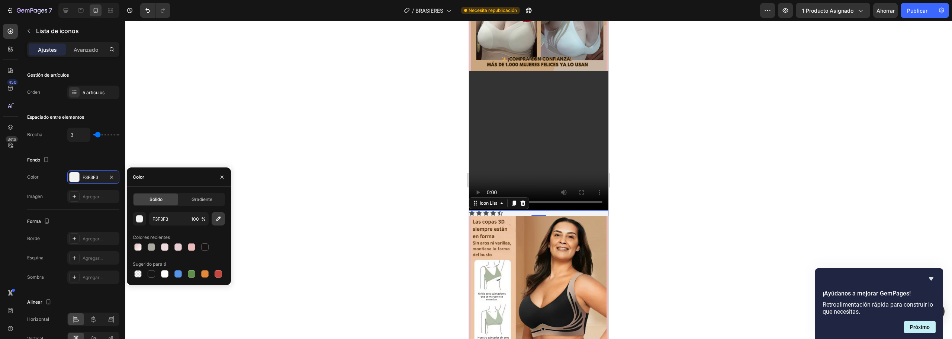
click at [220, 218] on icon "button" at bounding box center [218, 219] width 5 height 5
type input "151515"
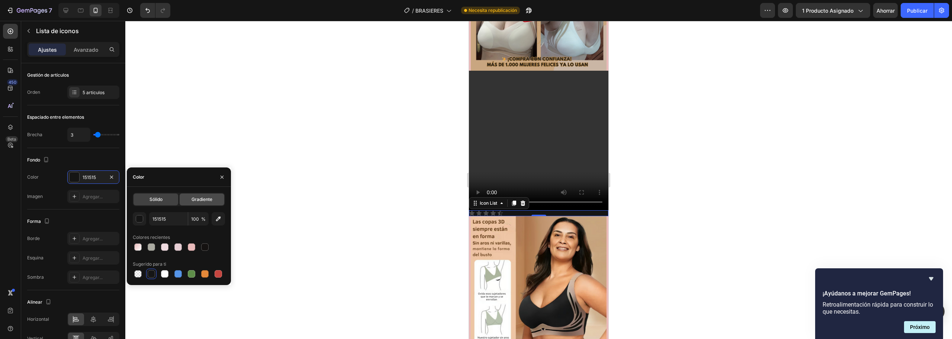
click at [205, 198] on font "Gradiente" at bounding box center [202, 199] width 21 height 6
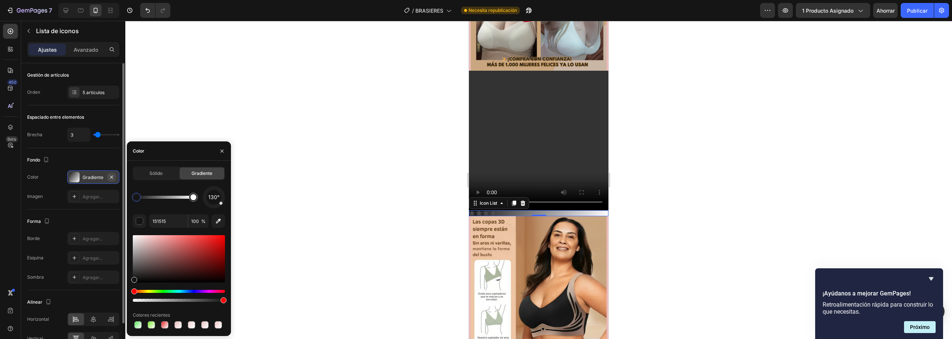
click at [111, 177] on icon "button" at bounding box center [111, 176] width 3 height 3
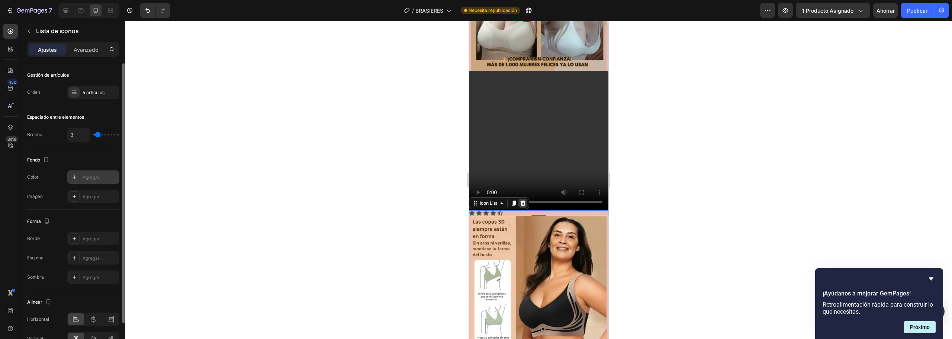
click at [520, 199] on div at bounding box center [523, 203] width 9 height 9
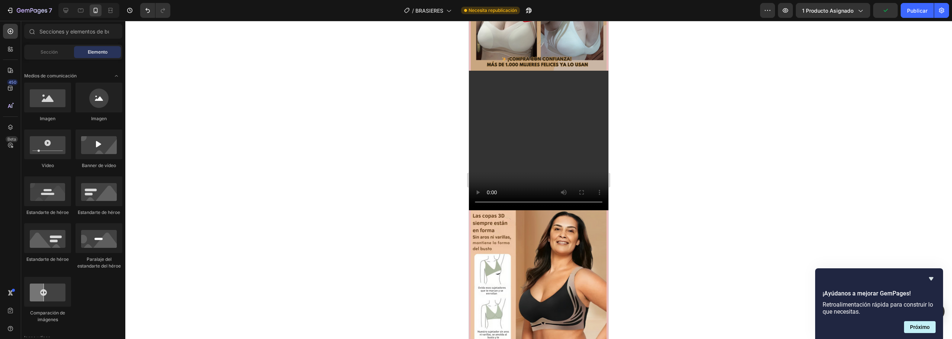
scroll to position [149, 0]
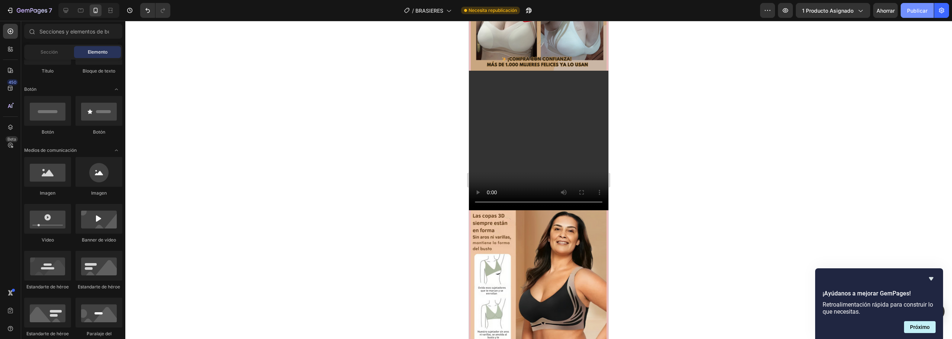
click at [913, 6] on button "Publicar" at bounding box center [917, 10] width 33 height 15
